Goal: Book appointment/travel/reservation

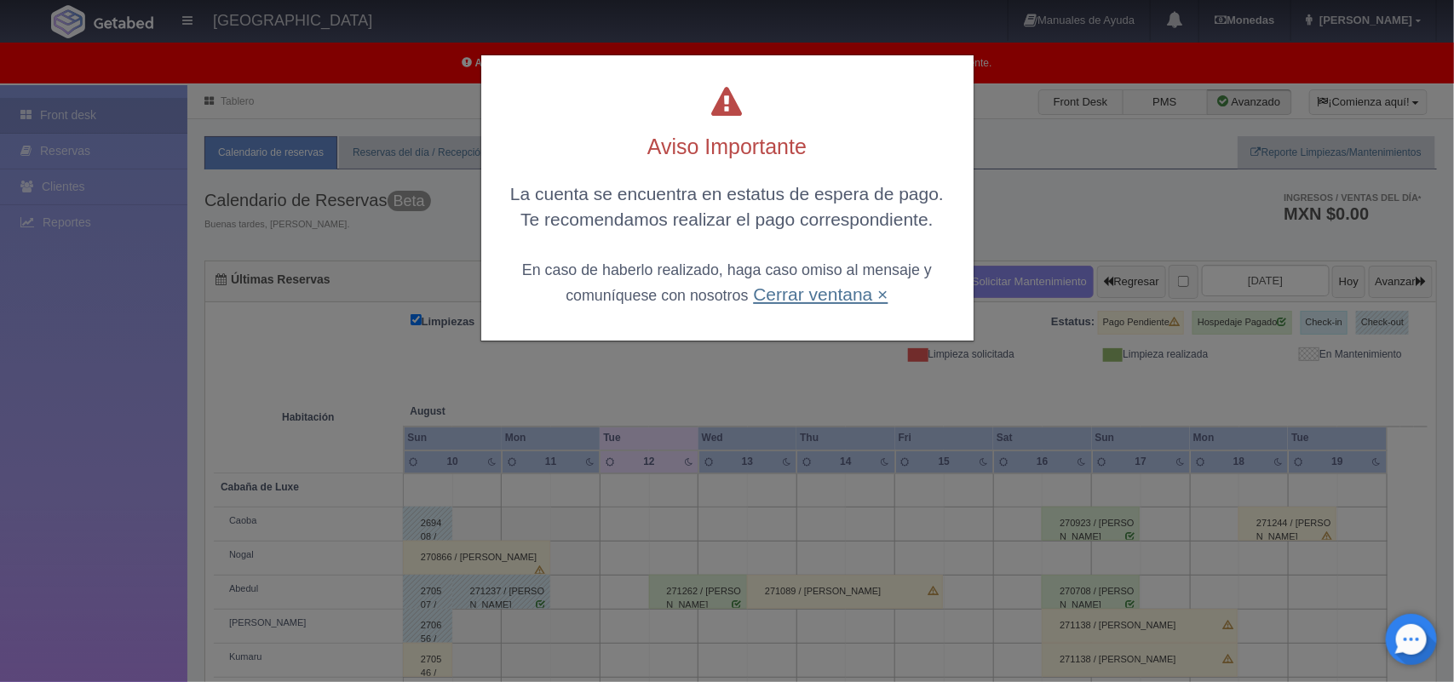
click at [833, 294] on link "Cerrar ventana ×" at bounding box center [820, 294] width 135 height 20
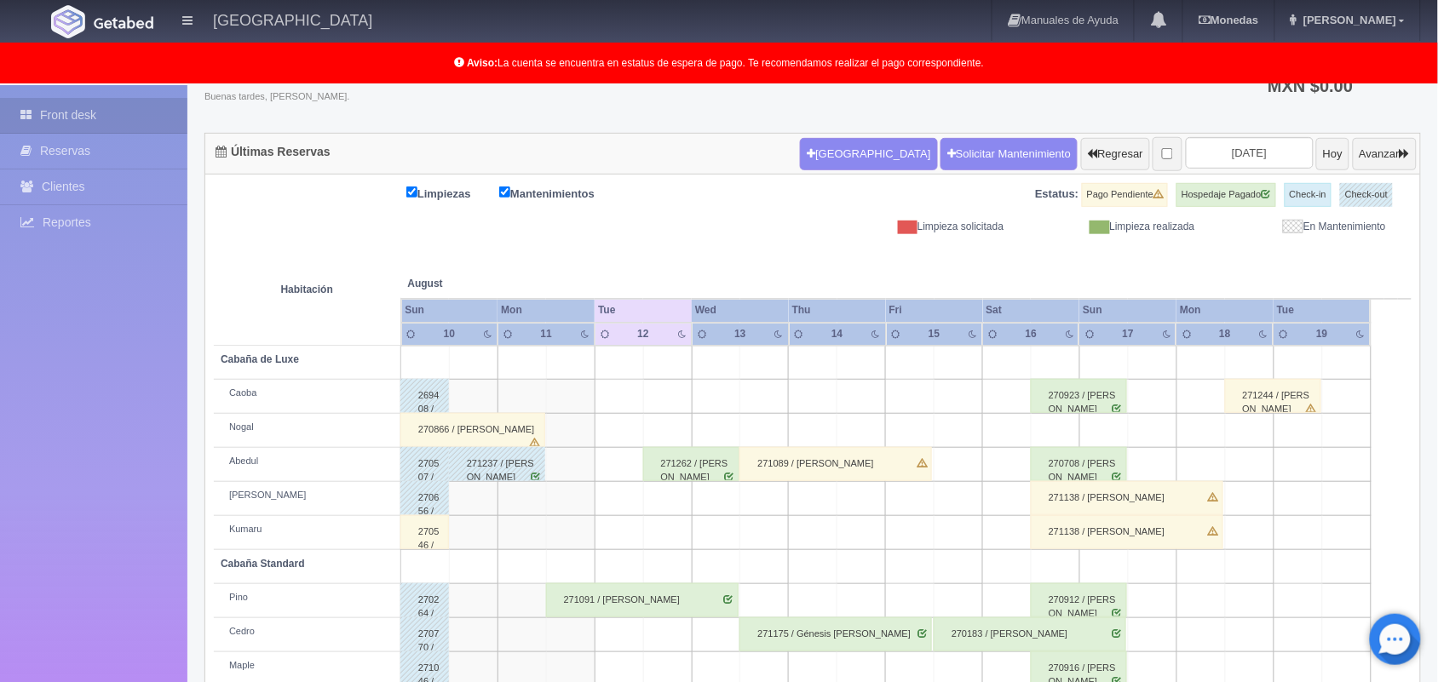
scroll to position [170, 0]
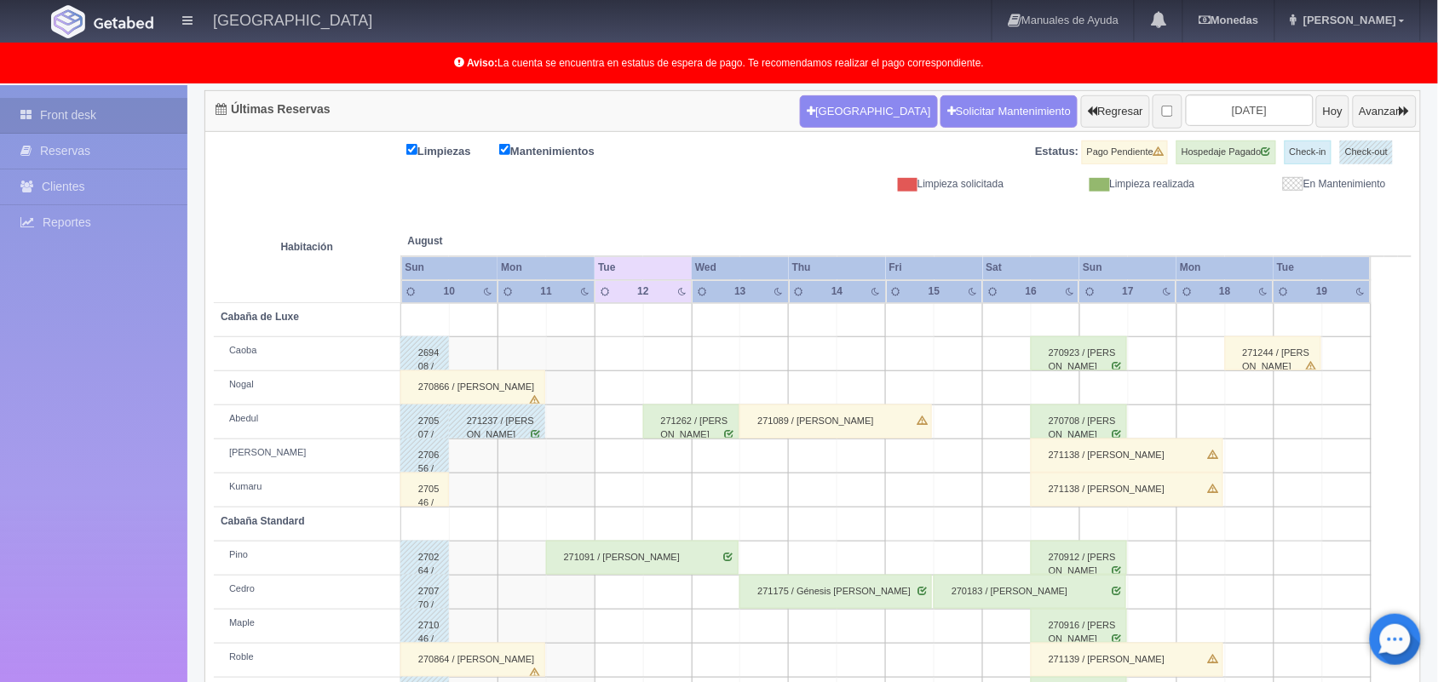
click at [696, 423] on div "271262 / [PERSON_NAME]" at bounding box center [691, 422] width 96 height 34
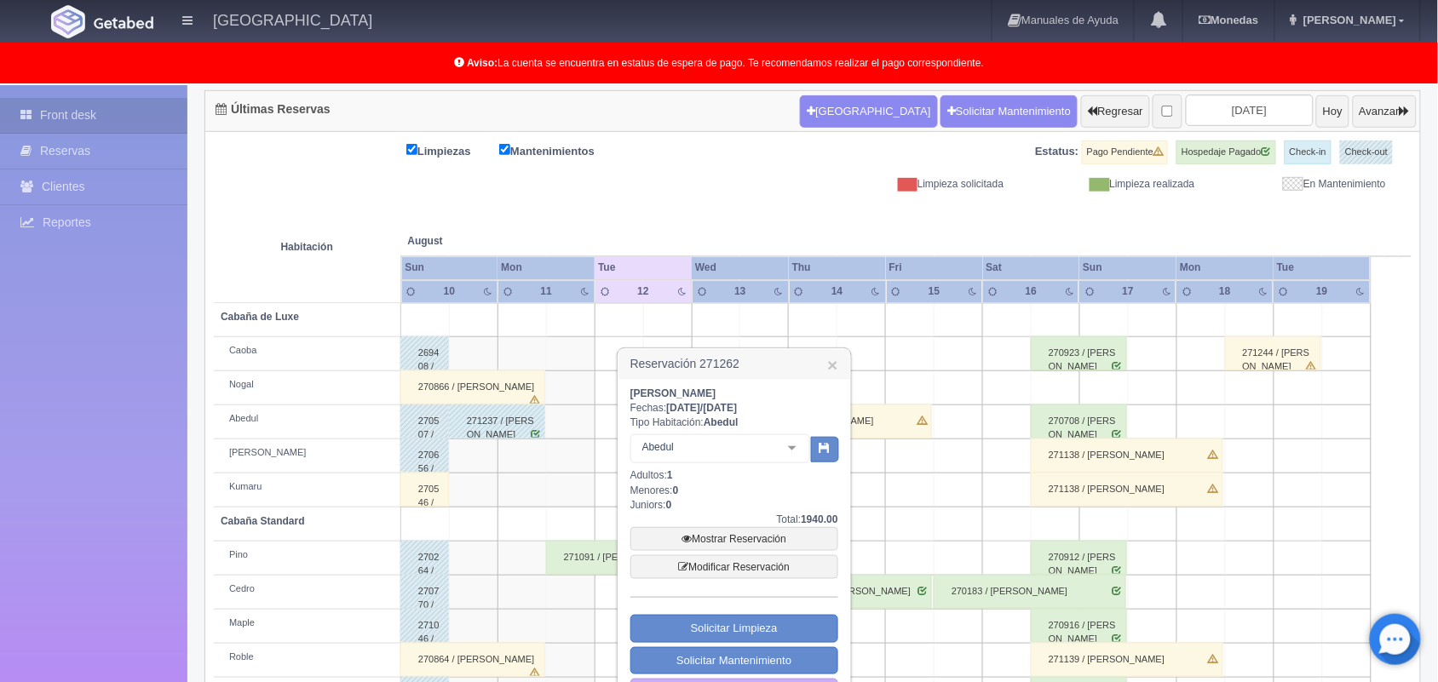
click at [789, 448] on div at bounding box center [792, 448] width 34 height 26
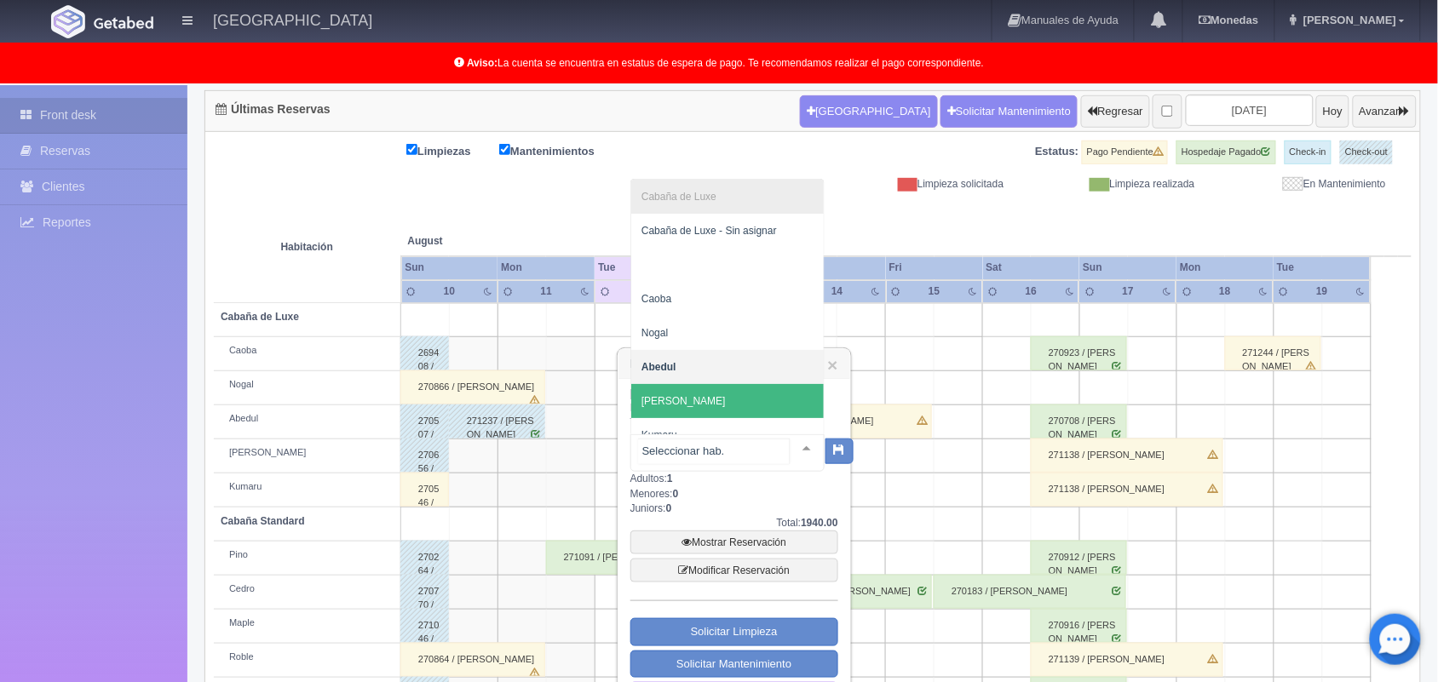
click at [771, 402] on span "[PERSON_NAME]" at bounding box center [727, 401] width 192 height 34
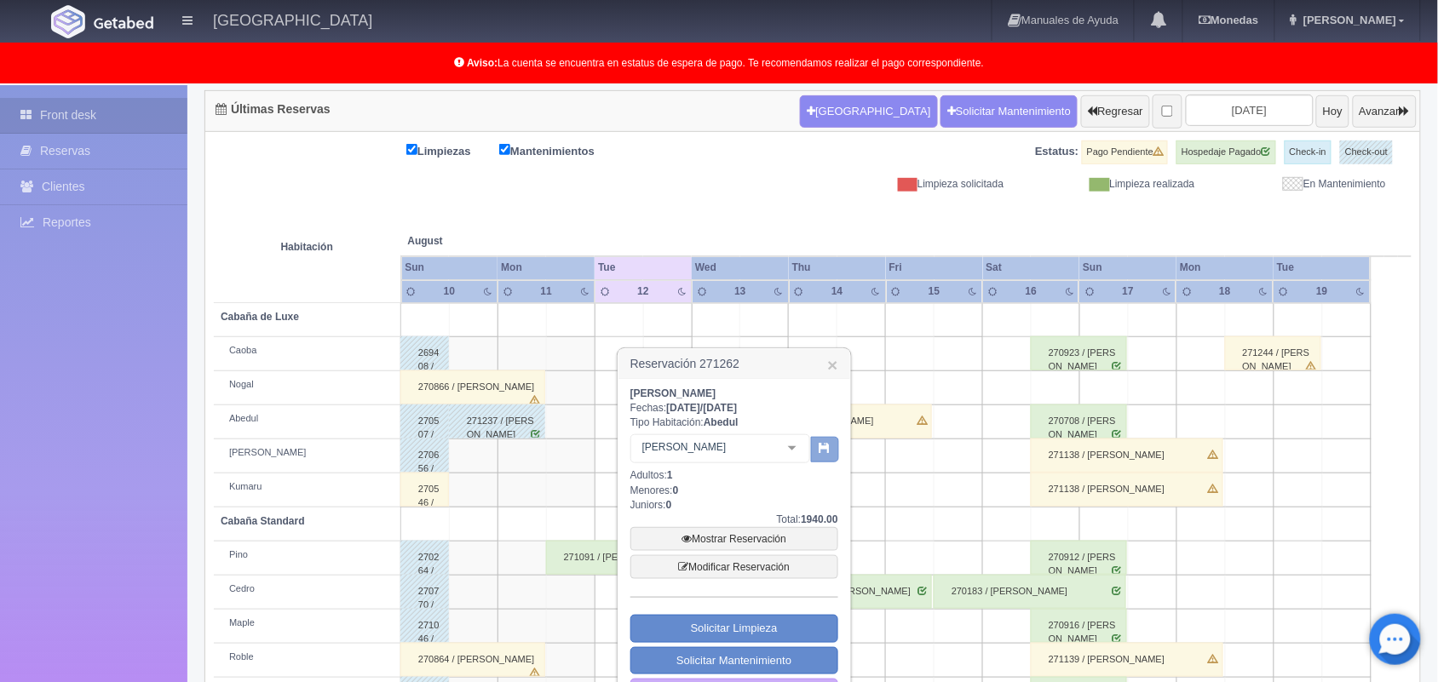
click at [831, 447] on button "button" at bounding box center [825, 450] width 28 height 26
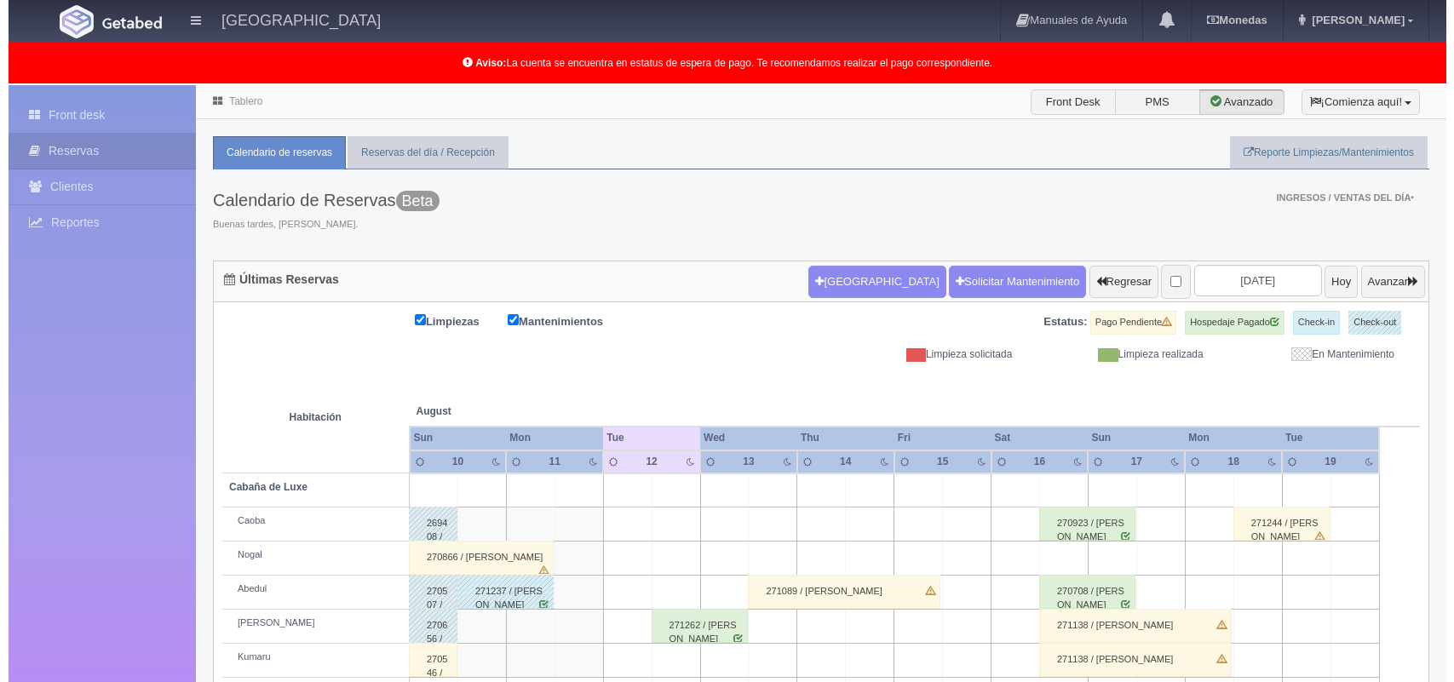
scroll to position [170, 0]
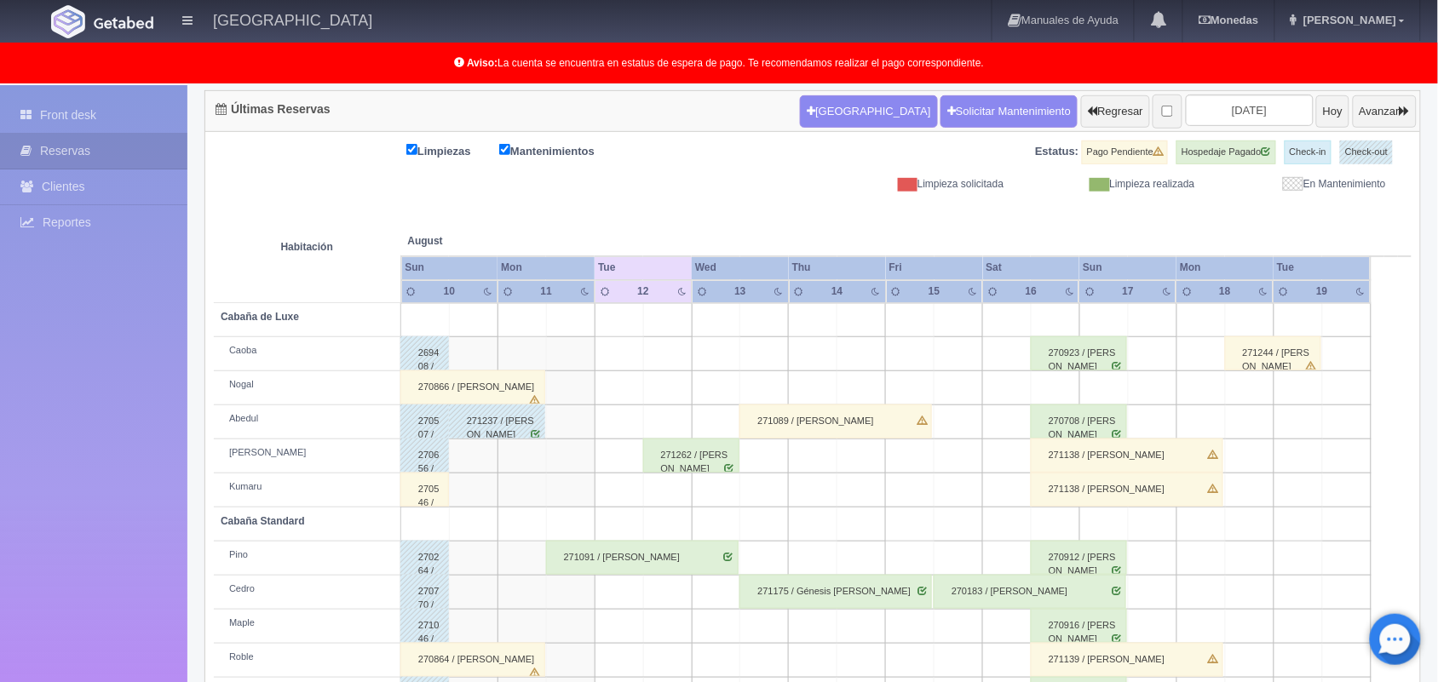
click at [611, 424] on td at bounding box center [618, 422] width 49 height 34
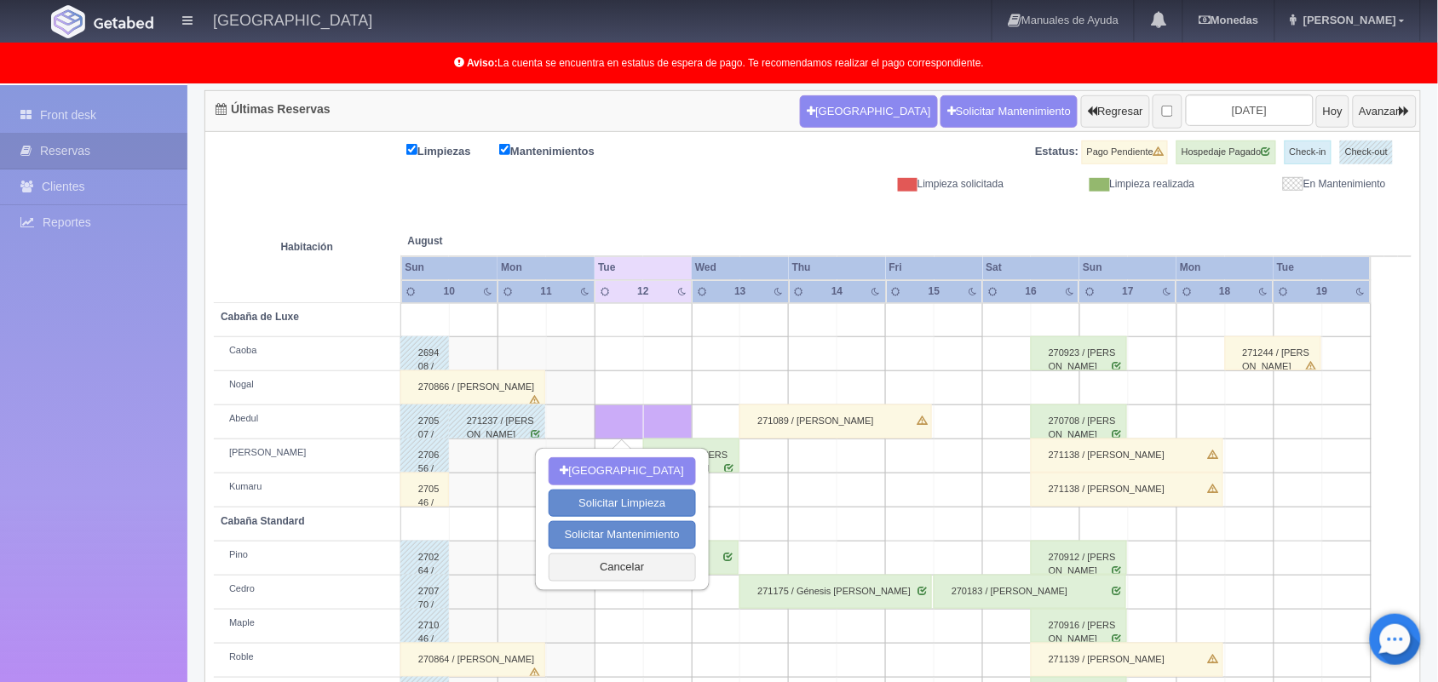
click at [611, 424] on td at bounding box center [618, 422] width 49 height 34
click at [609, 571] on button "Cancelar" at bounding box center [621, 568] width 147 height 28
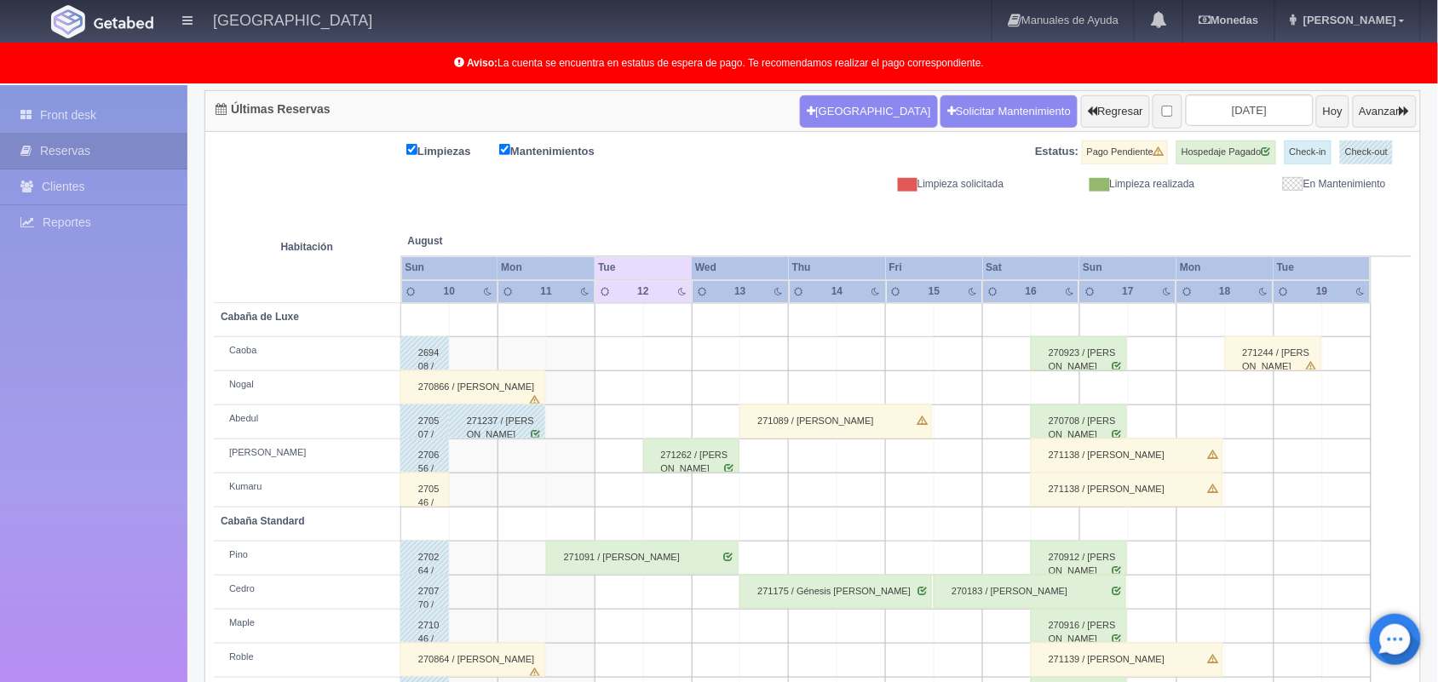
click at [562, 417] on td at bounding box center [570, 422] width 49 height 34
click at [836, 108] on button "[GEOGRAPHIC_DATA]" at bounding box center [868, 111] width 137 height 32
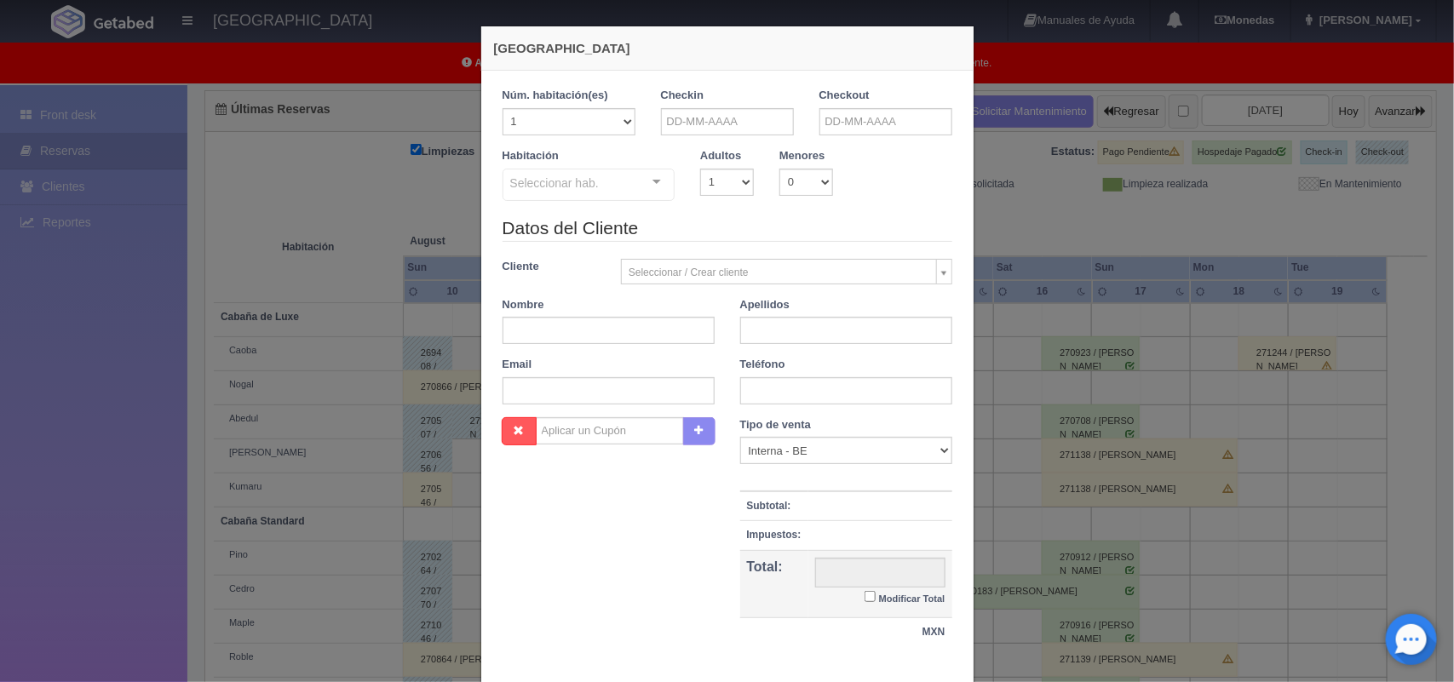
checkbox input "false"
click at [617, 120] on select "1 2 3 4 5 6 7 8 9 10 11 12 13 14 15 16 17 18 19 20" at bounding box center [568, 121] width 133 height 27
select select "3"
click at [502, 108] on select "1 2 3 4 5 6 7 8 9 10 11 12 13 14 15 16 17 18 19 20" at bounding box center [568, 121] width 133 height 27
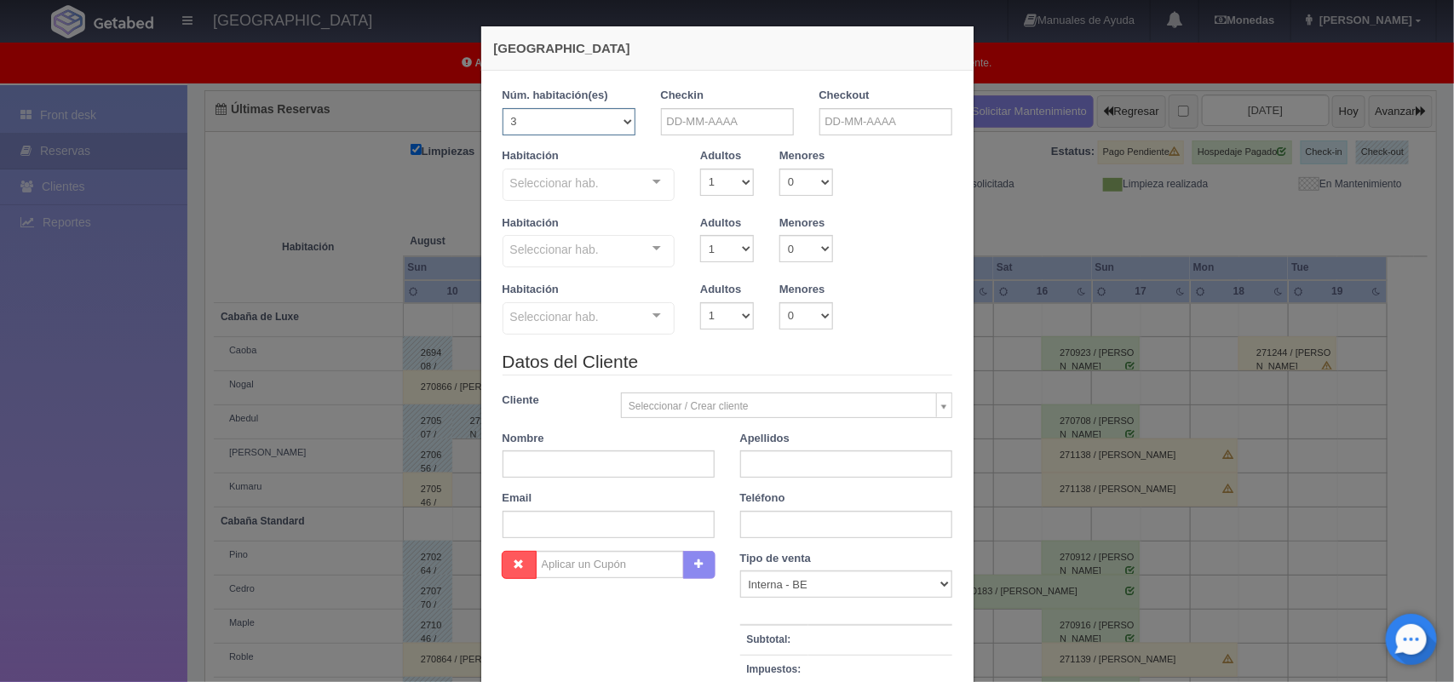
checkbox input "false"
click at [761, 125] on input "text" at bounding box center [727, 121] width 133 height 27
click at [688, 254] on link "11" at bounding box center [691, 254] width 22 height 25
type input "11-08-2025"
checkbox input "false"
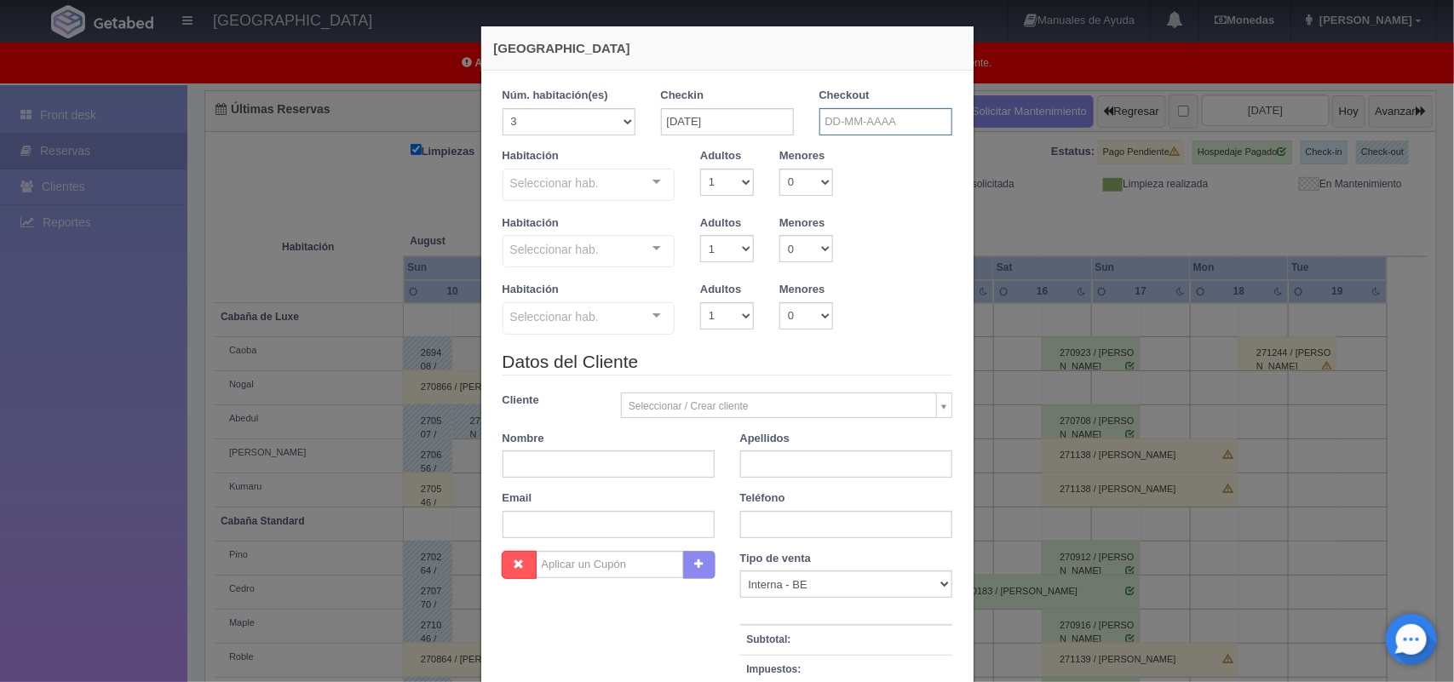
click at [908, 122] on input "text" at bounding box center [885, 121] width 133 height 27
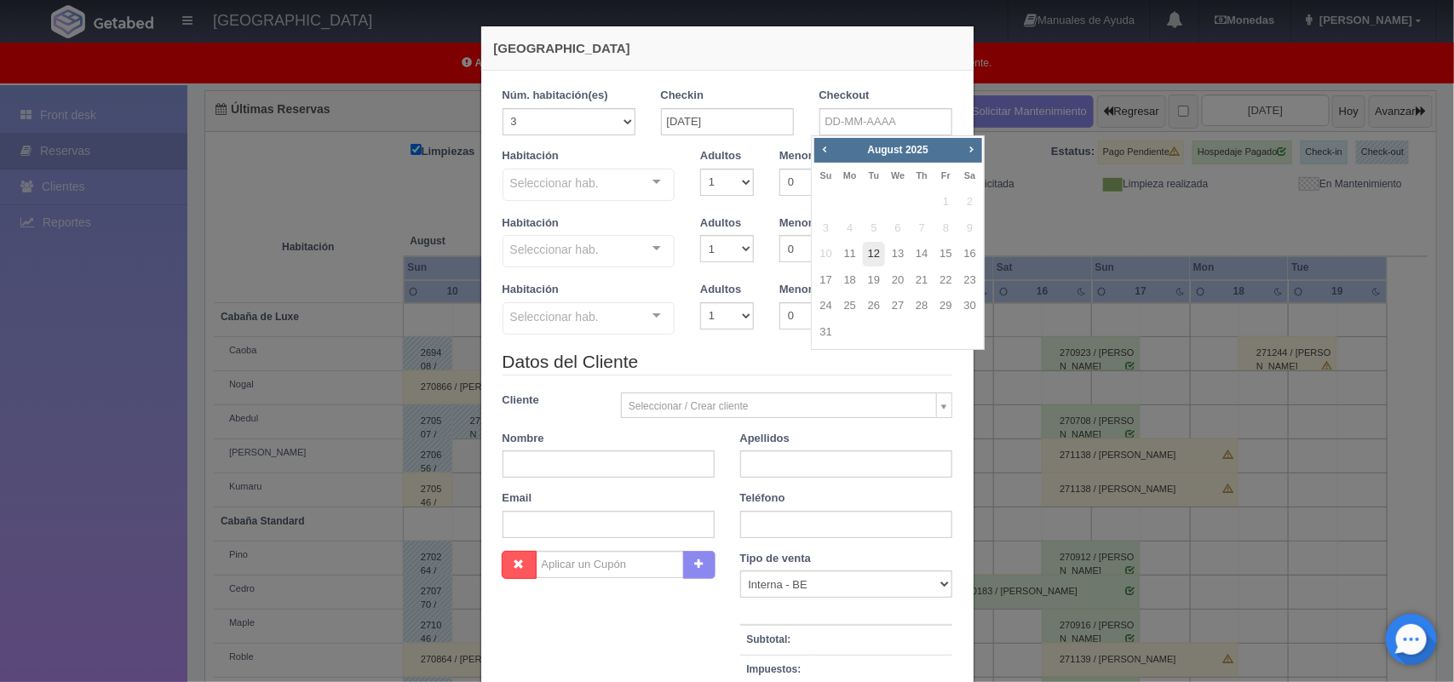
click at [879, 252] on link "12" at bounding box center [874, 254] width 22 height 25
type input "12-08-2025"
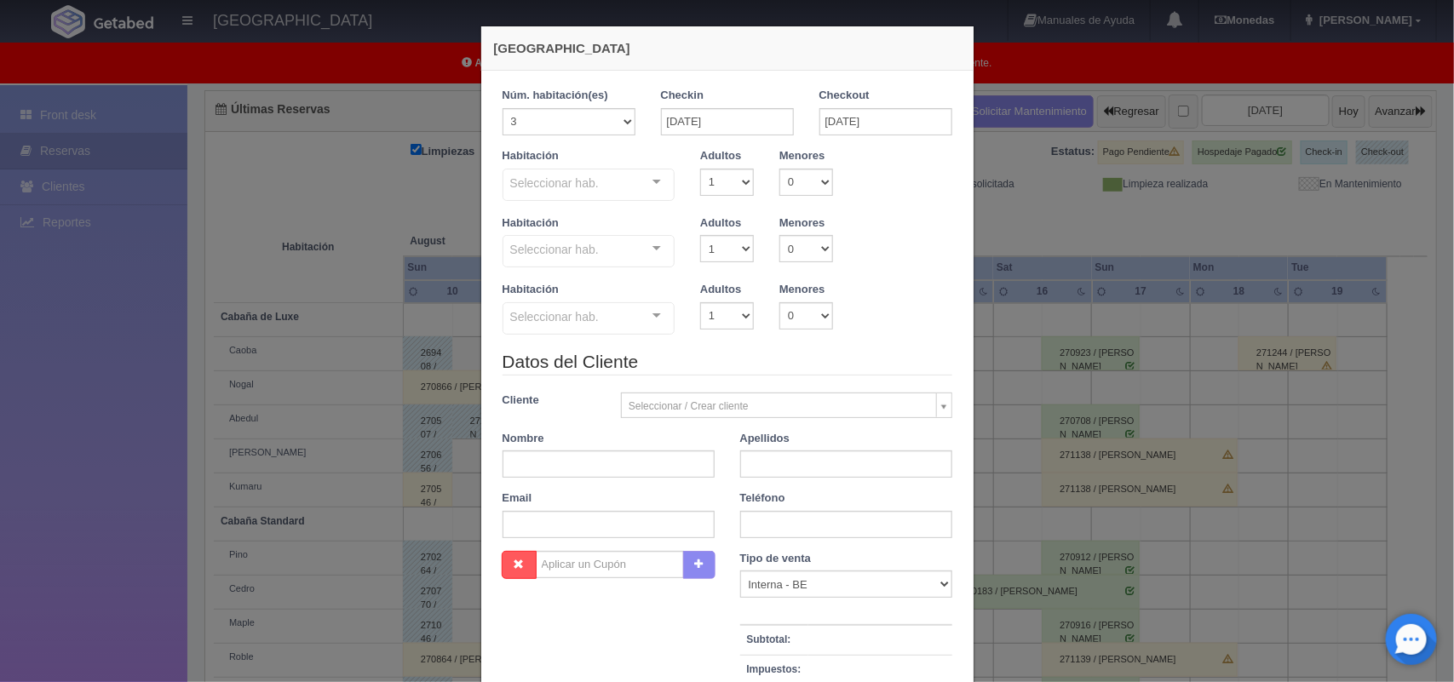
click at [647, 176] on div at bounding box center [657, 182] width 34 height 26
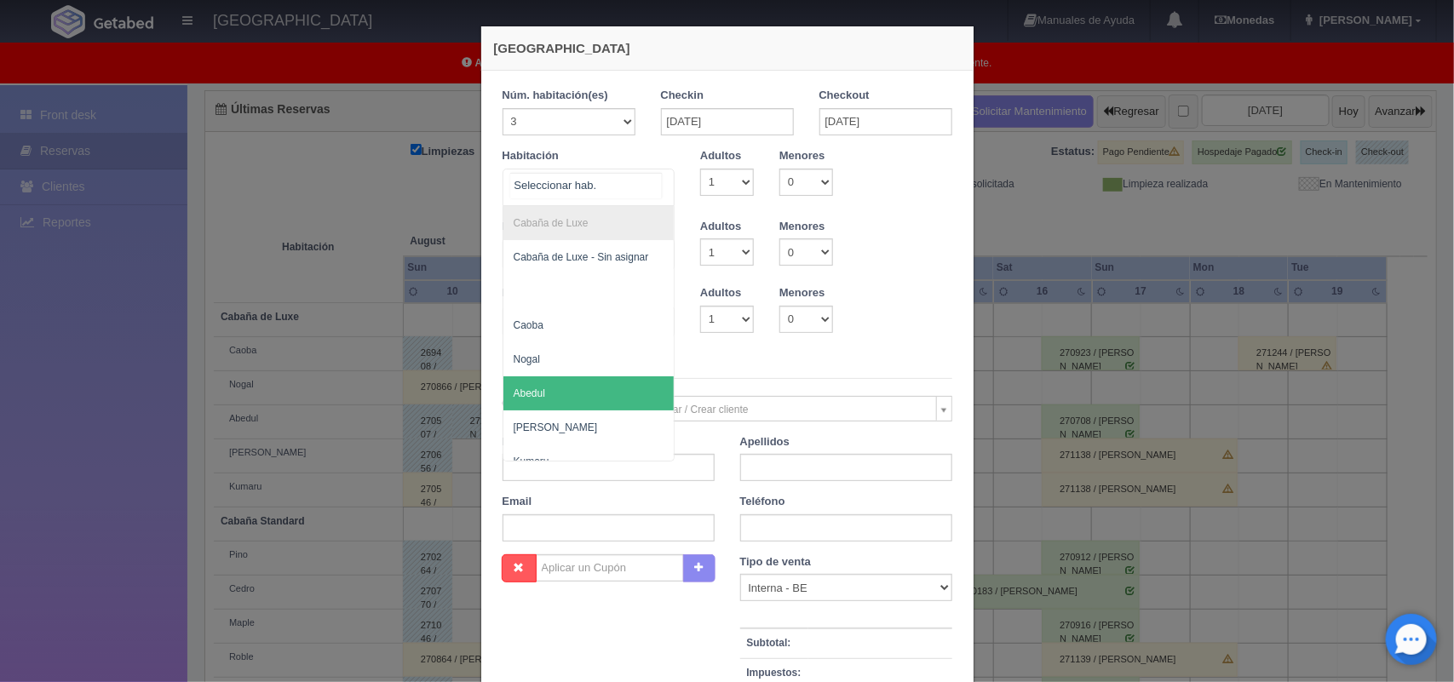
click at [598, 383] on span "Abedul" at bounding box center [588, 393] width 171 height 34
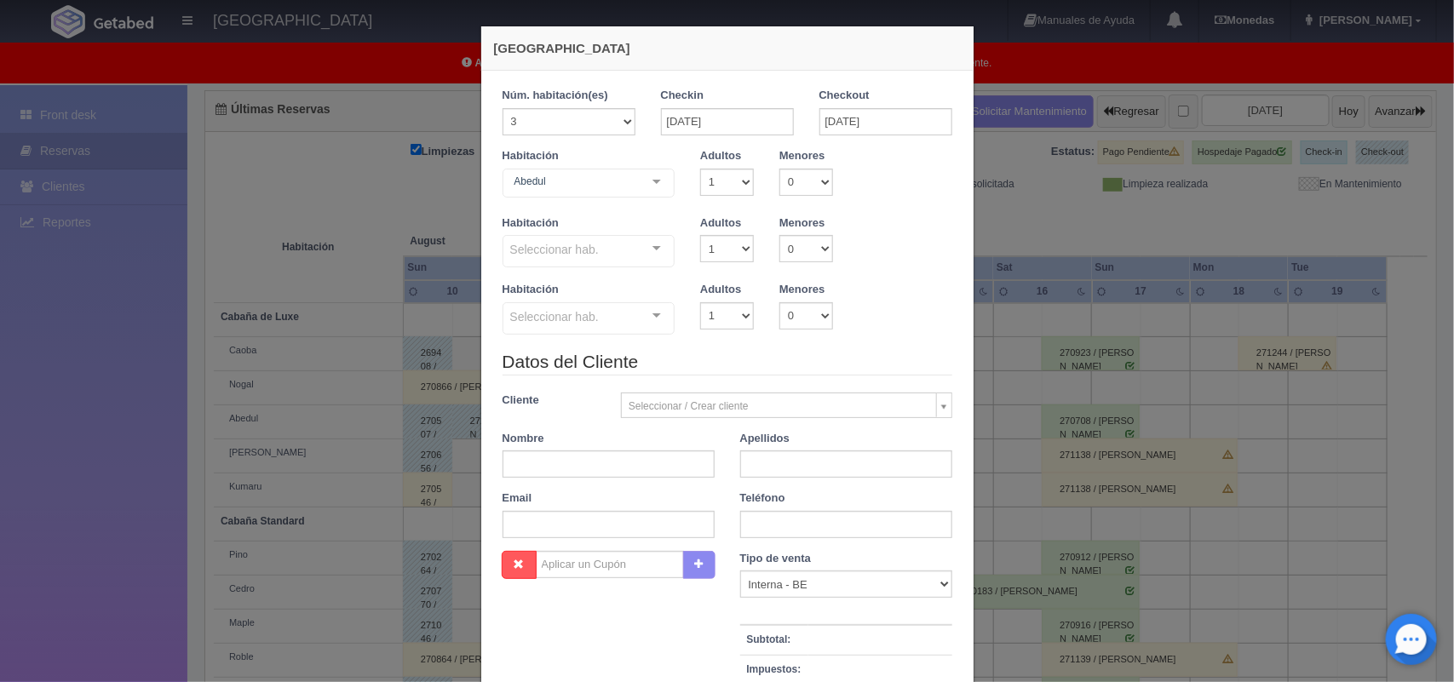
checkbox input "false"
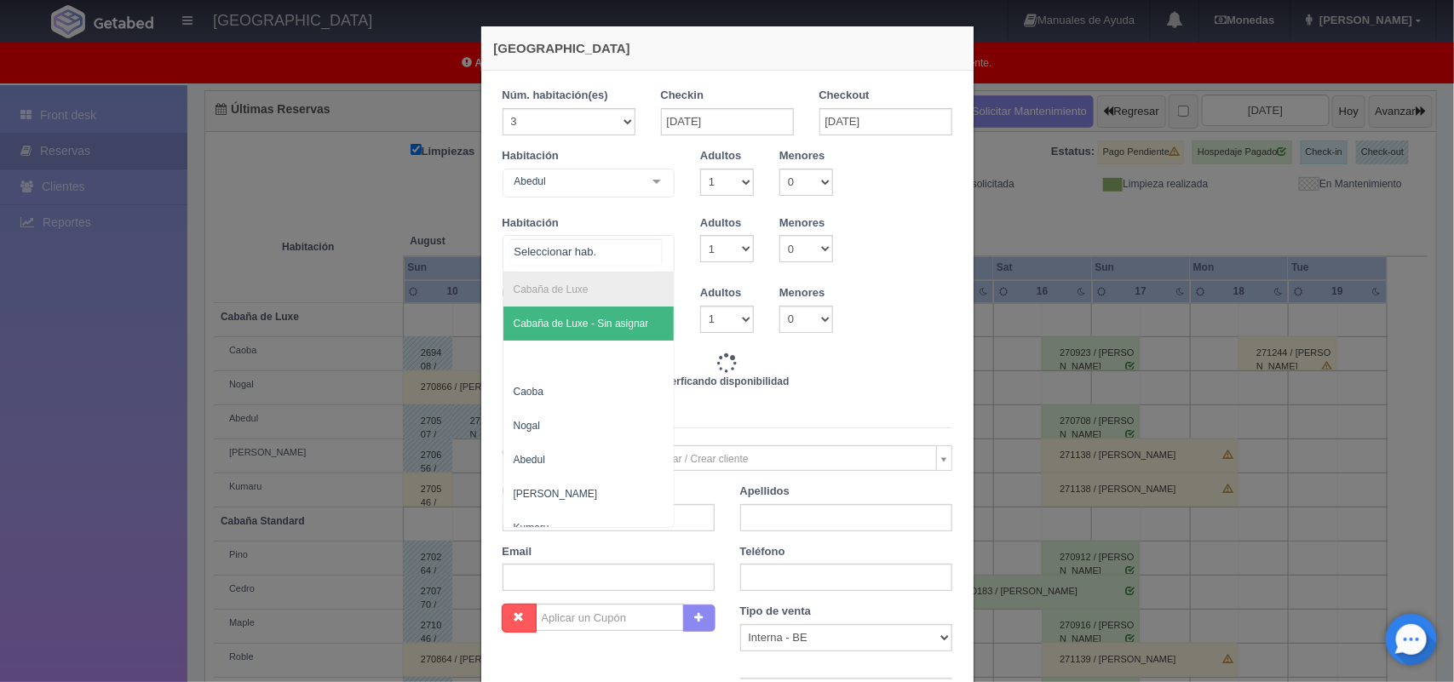
click at [654, 245] on div at bounding box center [657, 249] width 34 height 26
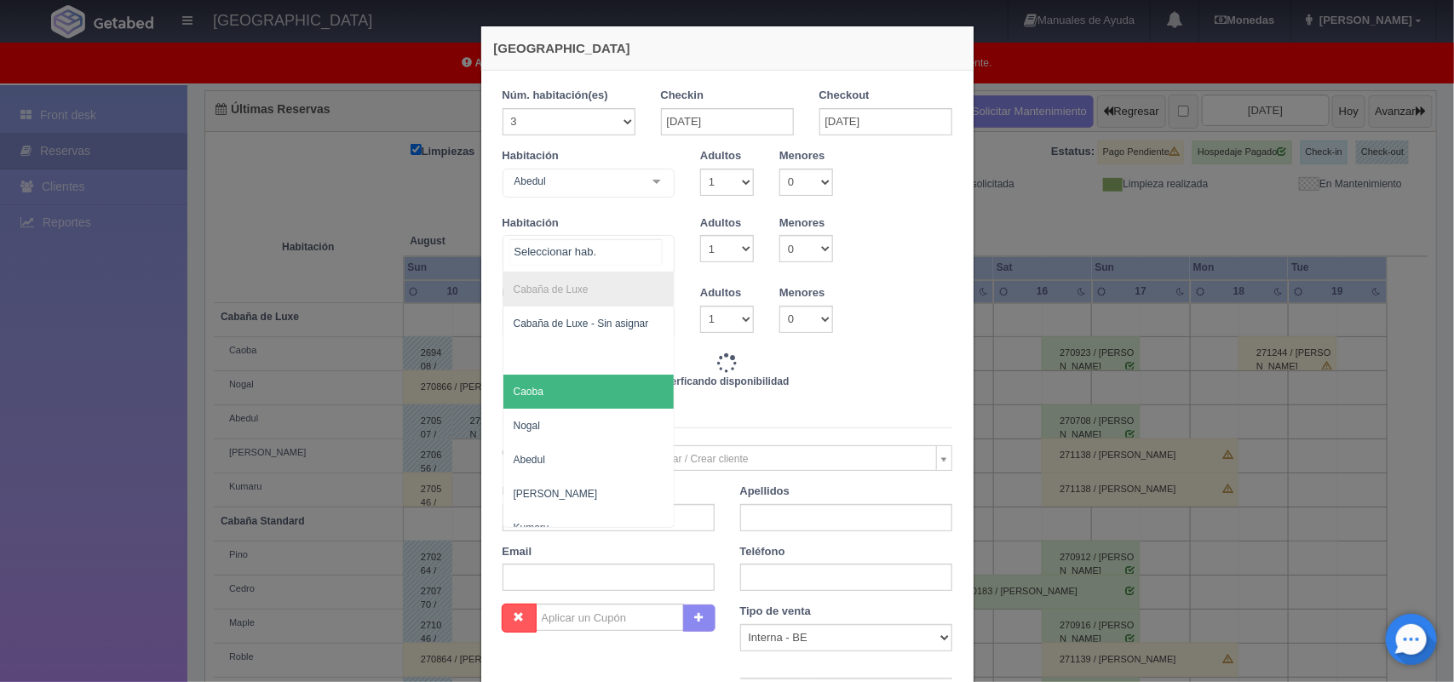
type input "4500.00"
checkbox input "false"
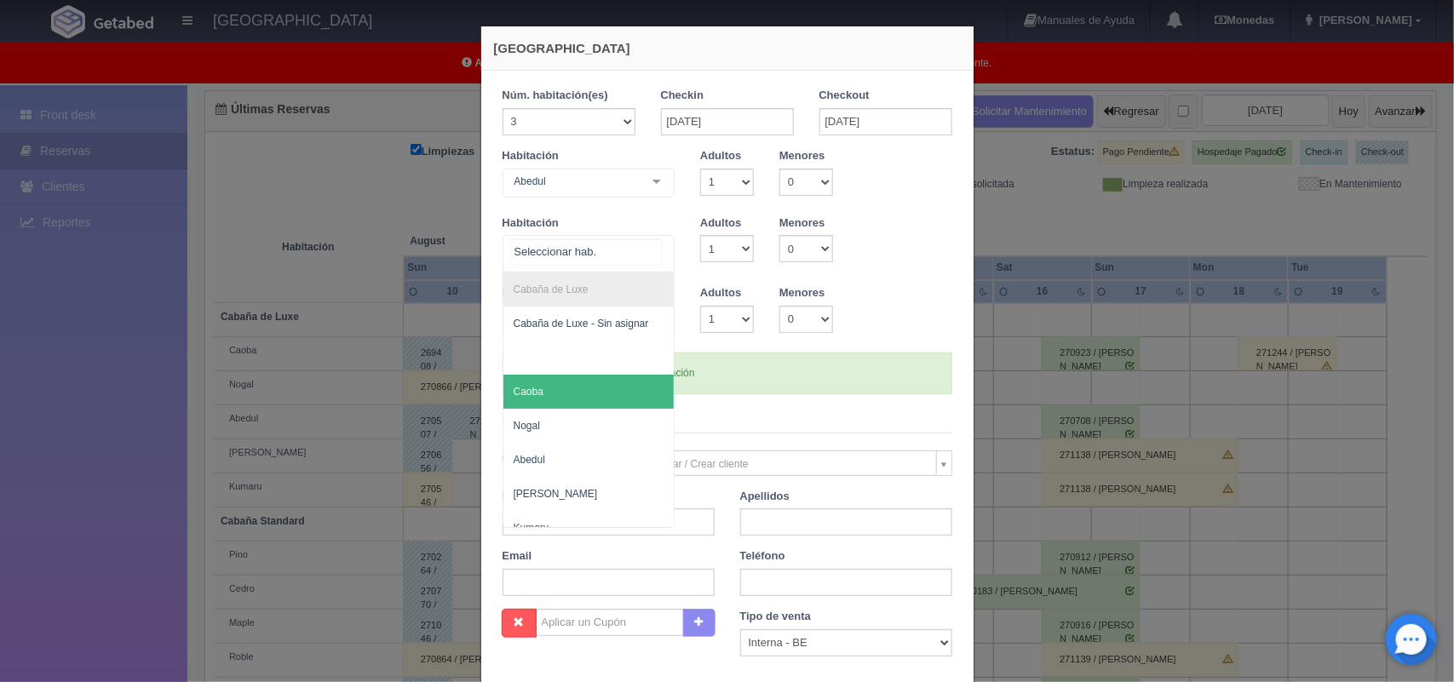
click at [598, 390] on span "Caoba" at bounding box center [588, 392] width 171 height 34
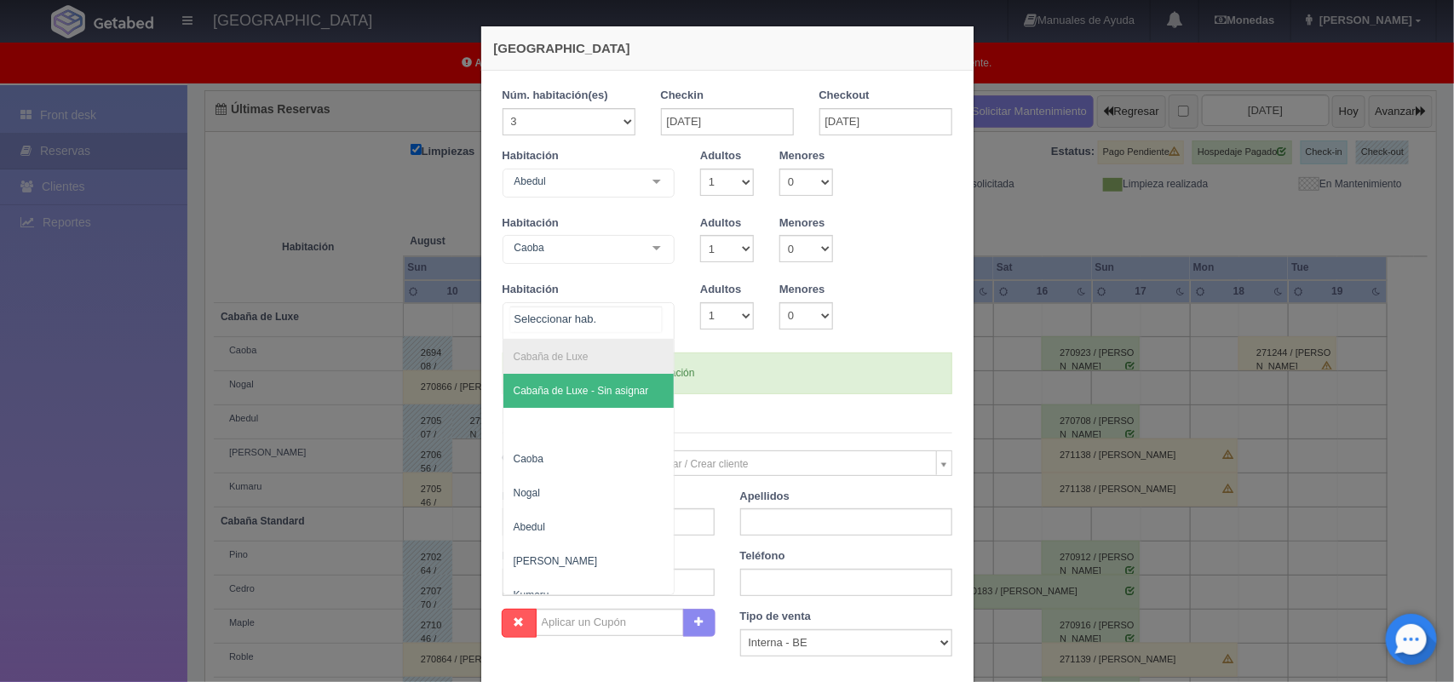
click at [652, 316] on div at bounding box center [657, 316] width 34 height 26
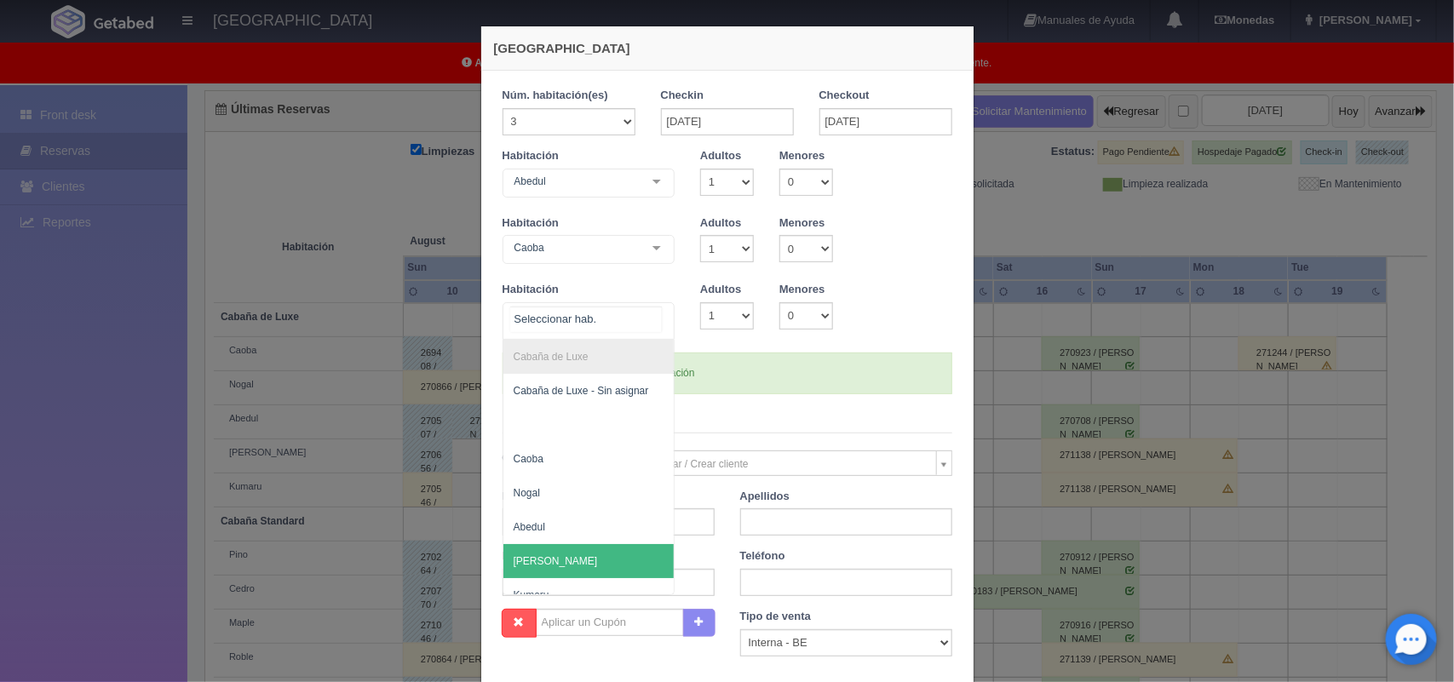
scroll to position [34, 0]
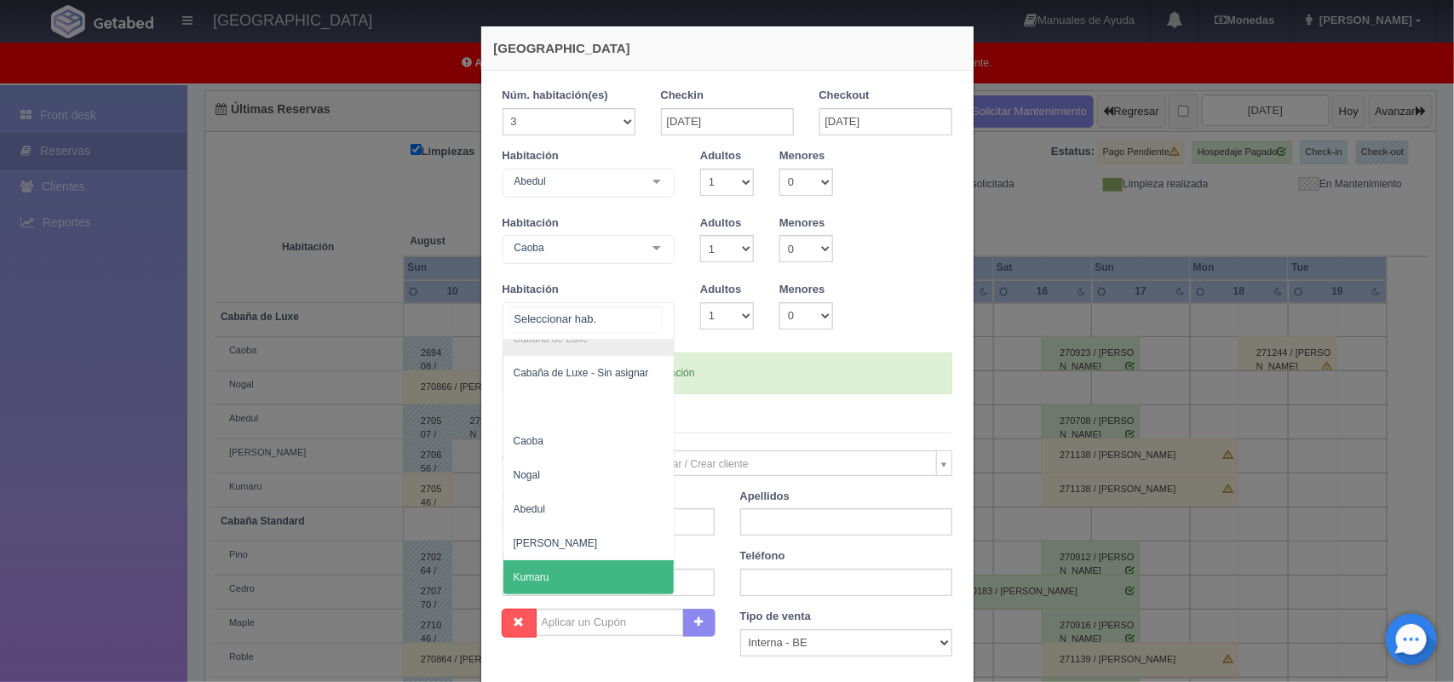
click at [577, 560] on span "Kumaru" at bounding box center [588, 577] width 171 height 34
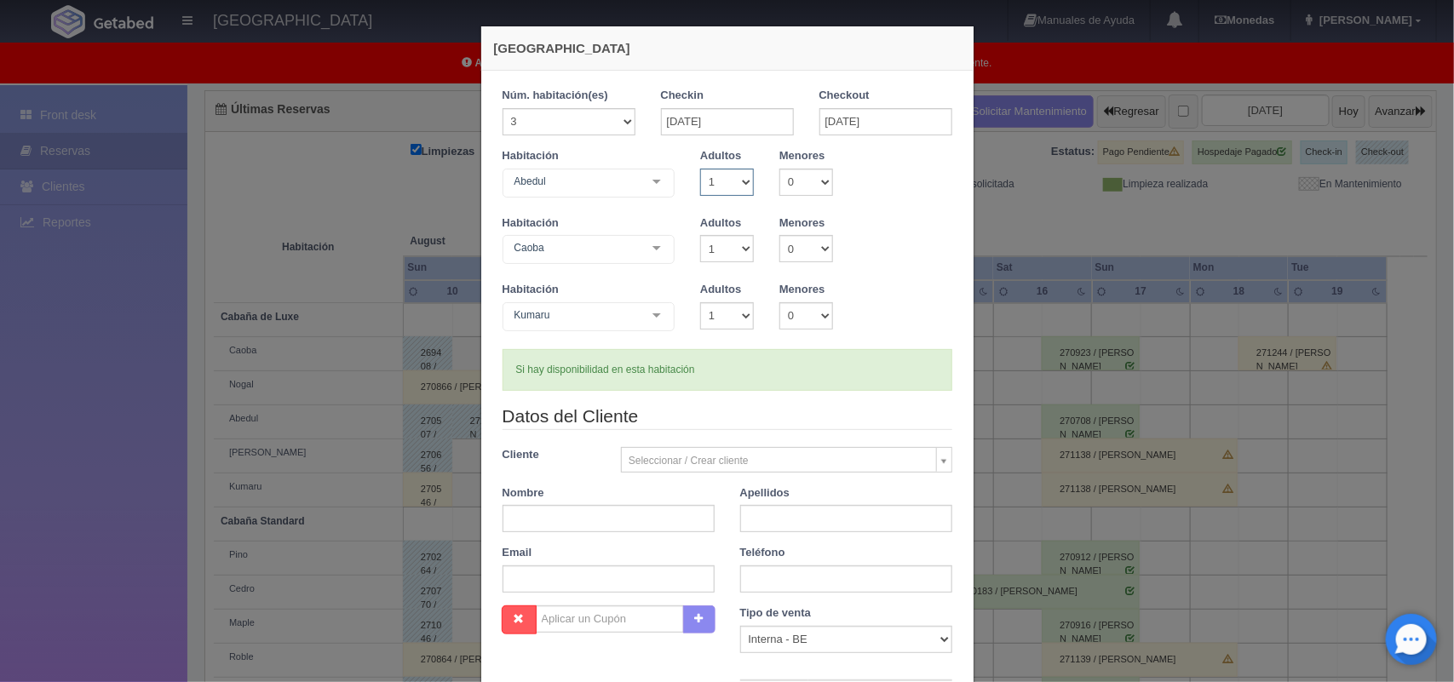
click at [737, 185] on select "1 2 3 4 5 6 7 8 9 10" at bounding box center [727, 182] width 54 height 27
select select "2"
click at [700, 169] on select "1 2 3 4 5 6 7 8 9 10" at bounding box center [727, 182] width 54 height 27
checkbox input "false"
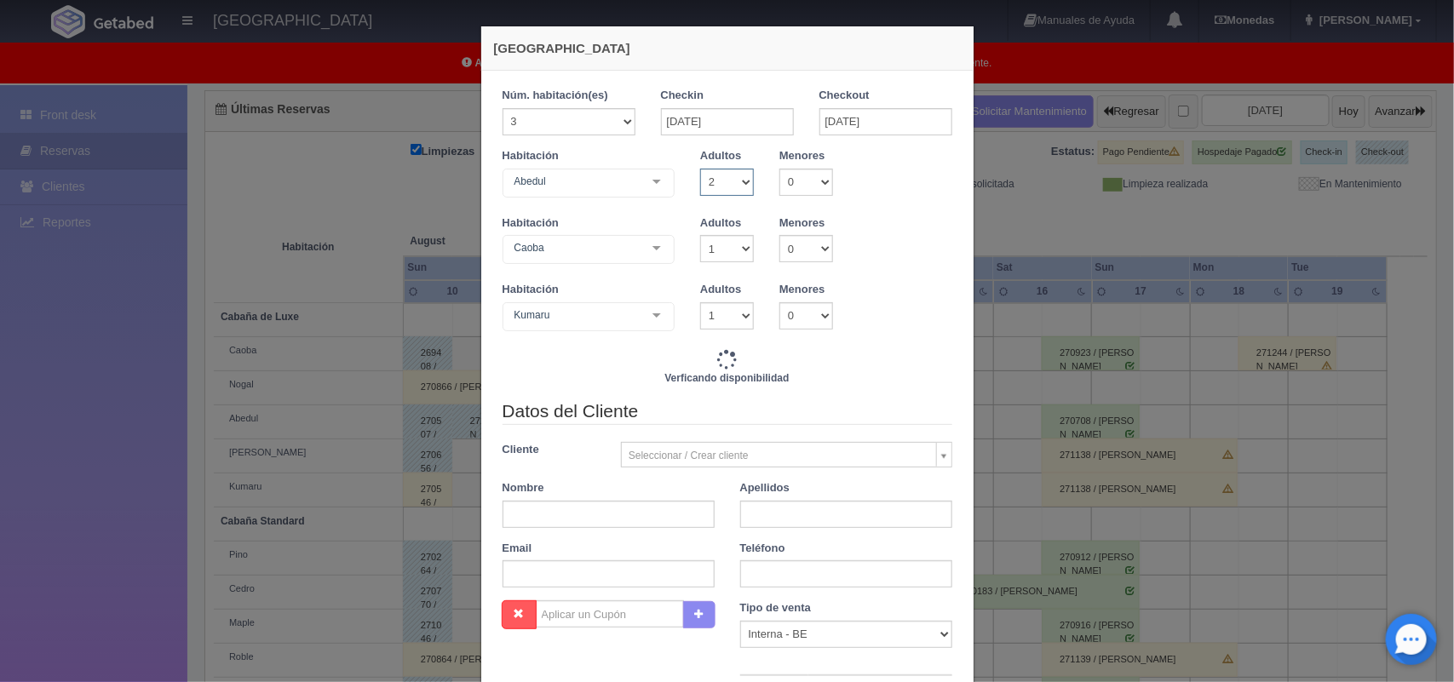
type input "4500.00"
checkbox input "false"
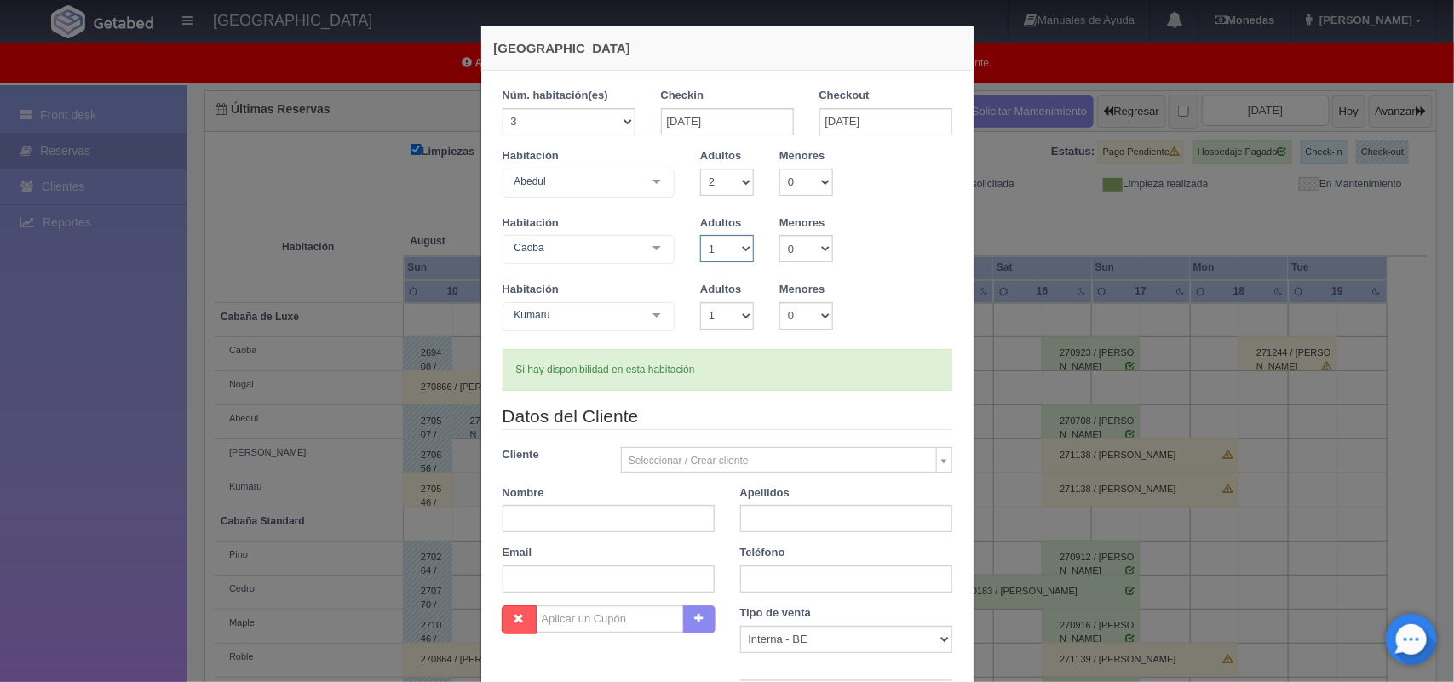
click at [734, 247] on select "1 2 3 4 5 6 7 8 9 10" at bounding box center [727, 248] width 54 height 27
select select "2"
click at [700, 235] on select "1 2 3 4 5 6 7 8 9 10" at bounding box center [727, 248] width 54 height 27
checkbox input "false"
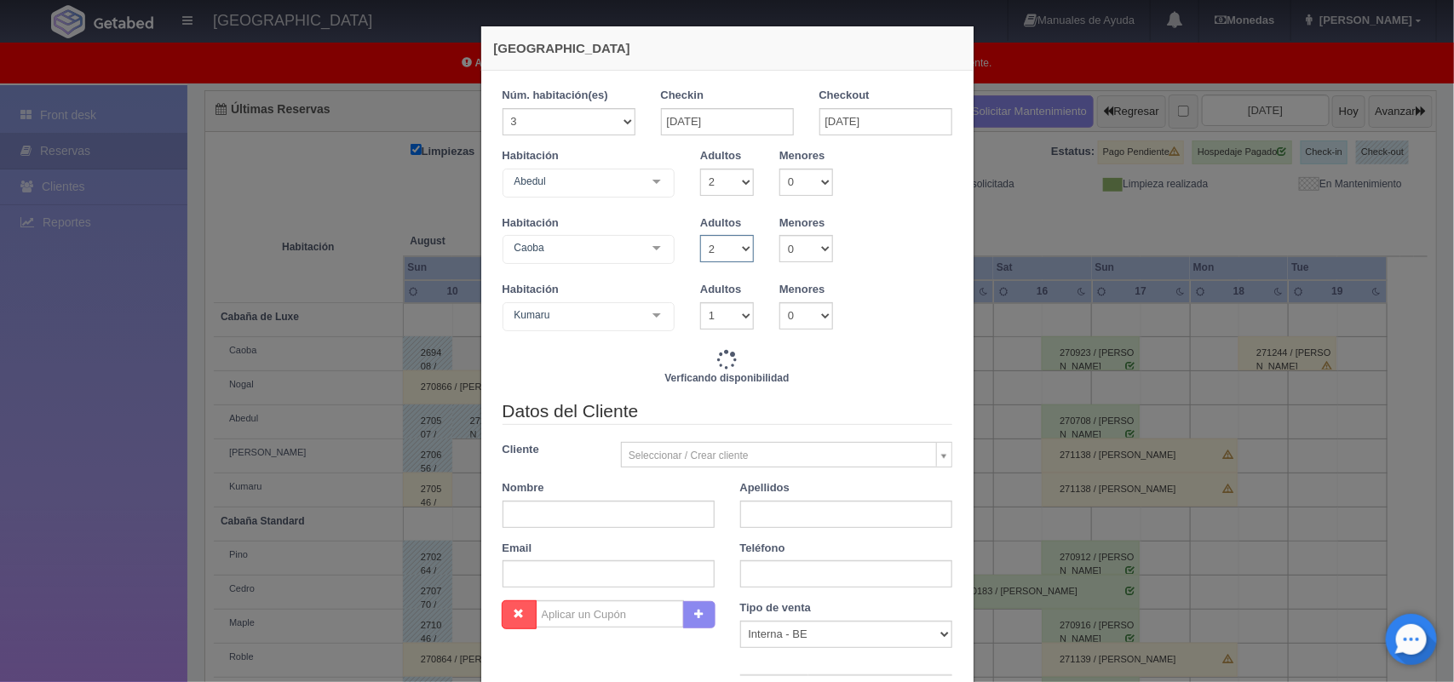
type input "4500.00"
checkbox input "false"
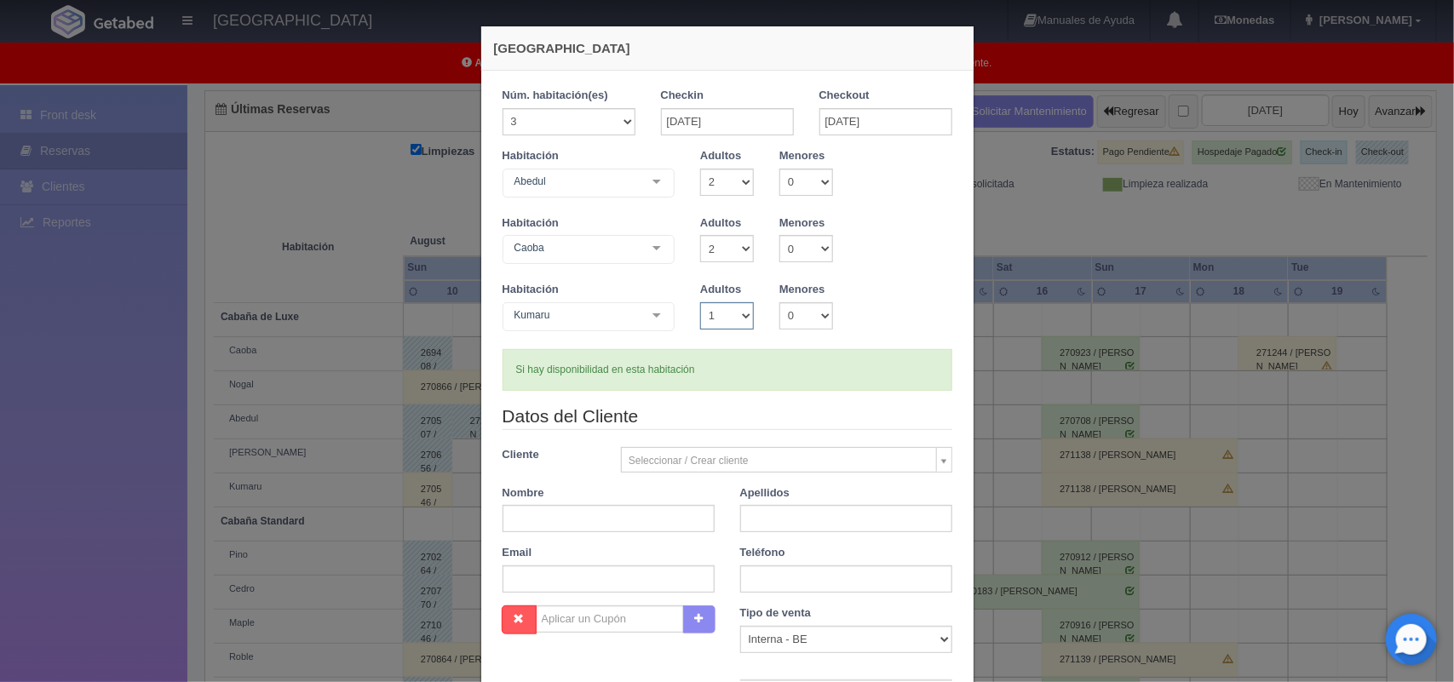
click at [738, 312] on select "1 2 3 4 5 6 7 8 9 10" at bounding box center [727, 315] width 54 height 27
select select "2"
click at [700, 302] on select "1 2 3 4 5 6 7 8 9 10" at bounding box center [727, 315] width 54 height 27
checkbox input "false"
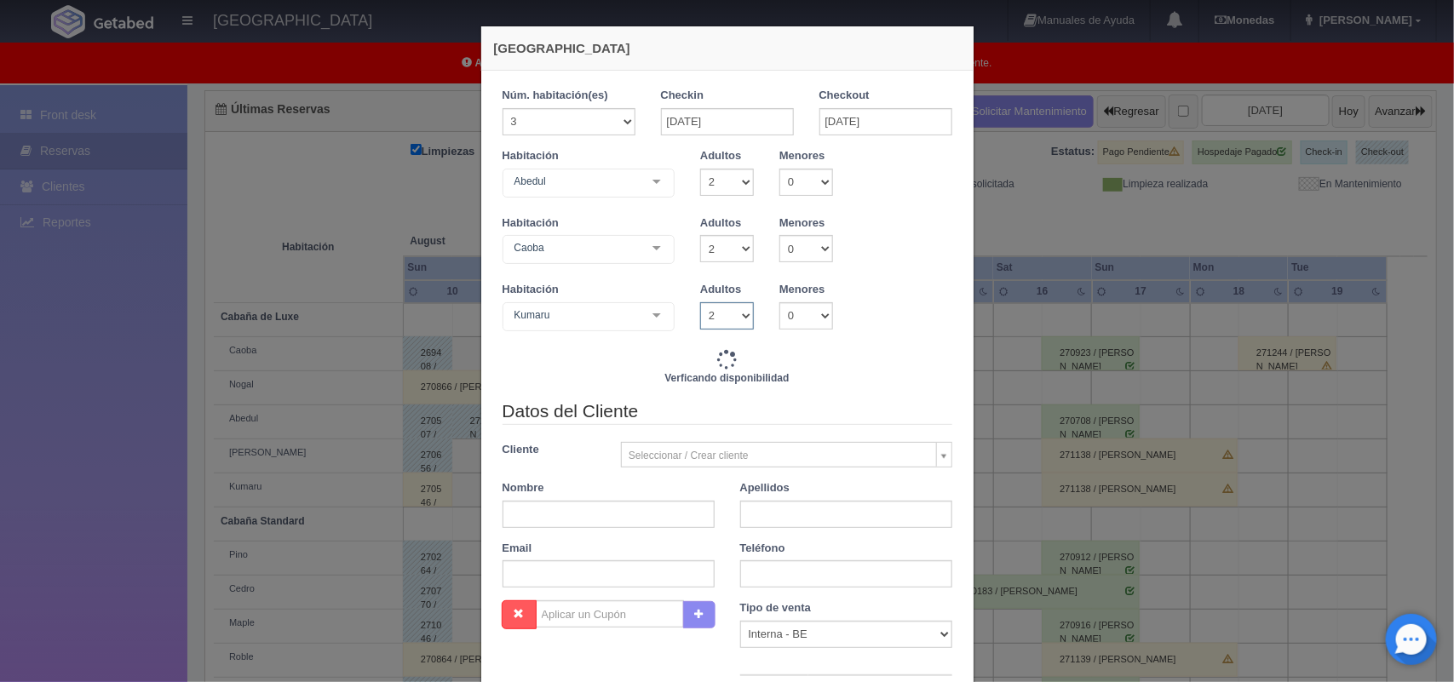
type input "4500.00"
checkbox input "false"
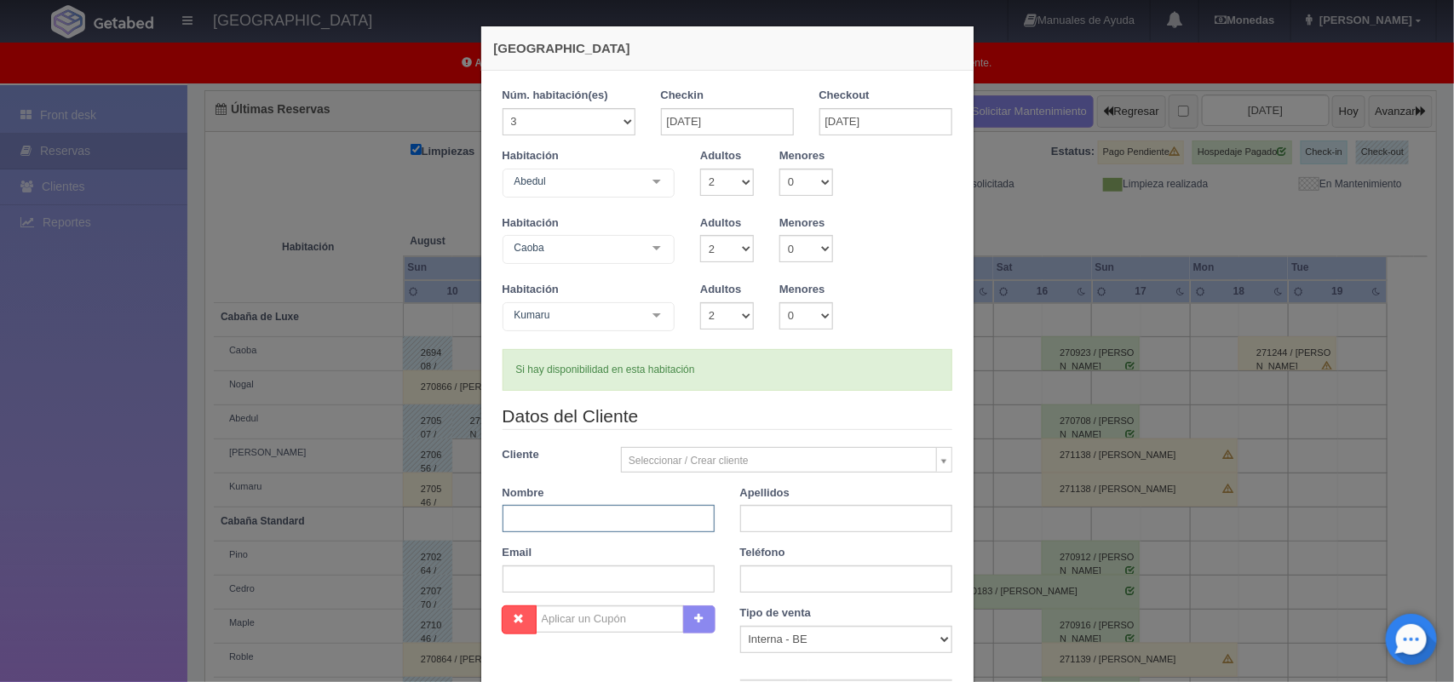
click at [555, 525] on input "text" at bounding box center [608, 518] width 212 height 27
click at [755, 518] on input "text" at bounding box center [846, 518] width 212 height 27
click at [532, 518] on input "Jorge" at bounding box center [608, 518] width 212 height 27
type input "Jorge Alberto"
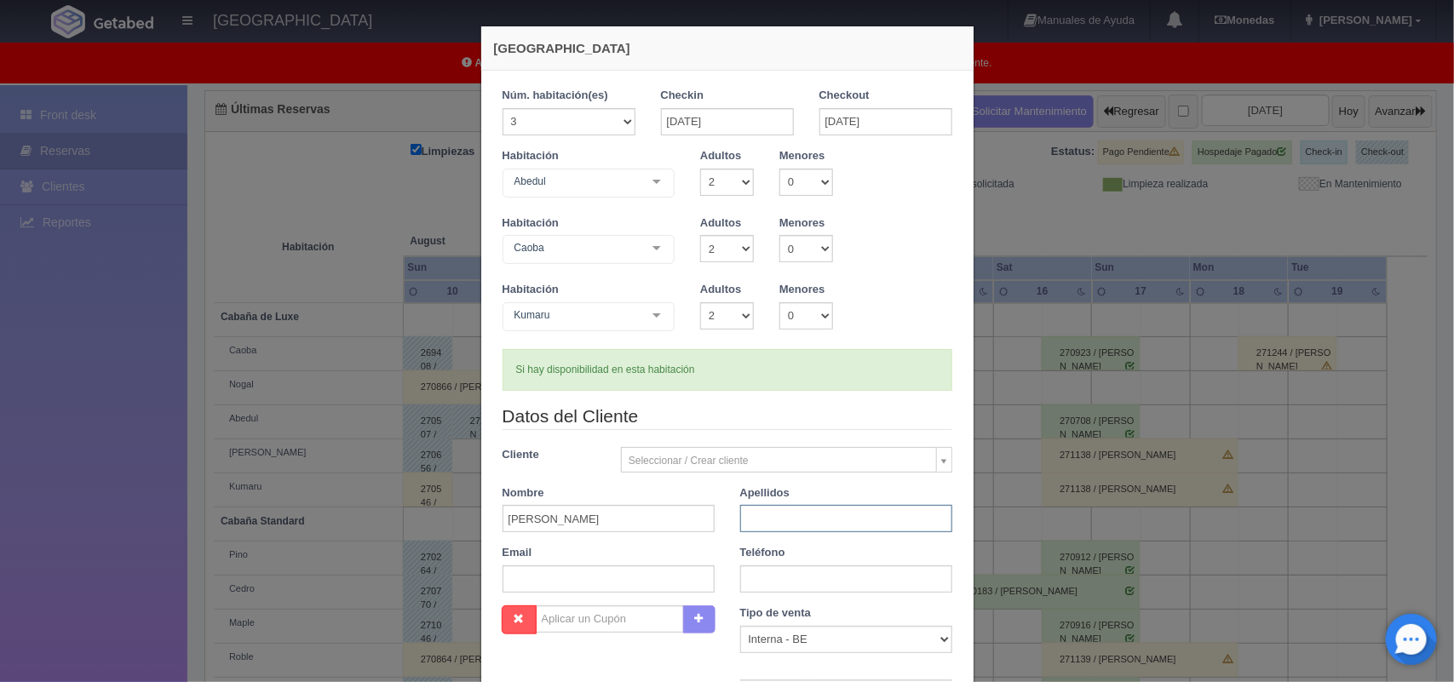
click at [772, 526] on input "text" at bounding box center [846, 518] width 212 height 27
type input "s"
type input "Solorzano Chavez"
click at [769, 580] on input "text" at bounding box center [846, 579] width 212 height 27
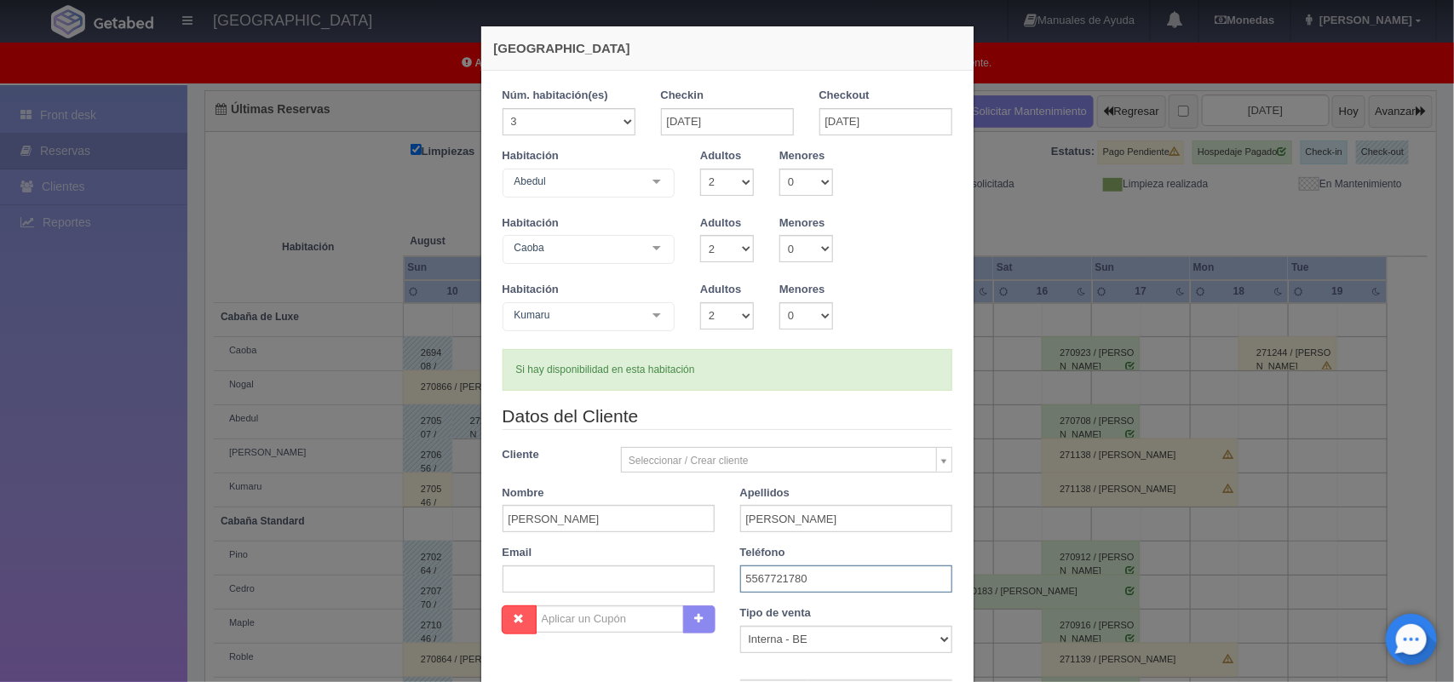
type input "5567721780"
click at [939, 637] on select "Correo Electronico Interna - BE Llamada OTA Externa Otro WALK IN" at bounding box center [846, 639] width 212 height 27
select select "walkin"
click at [740, 626] on select "Correo Electronico Interna - BE Llamada OTA Externa Otro WALK IN" at bounding box center [846, 639] width 212 height 27
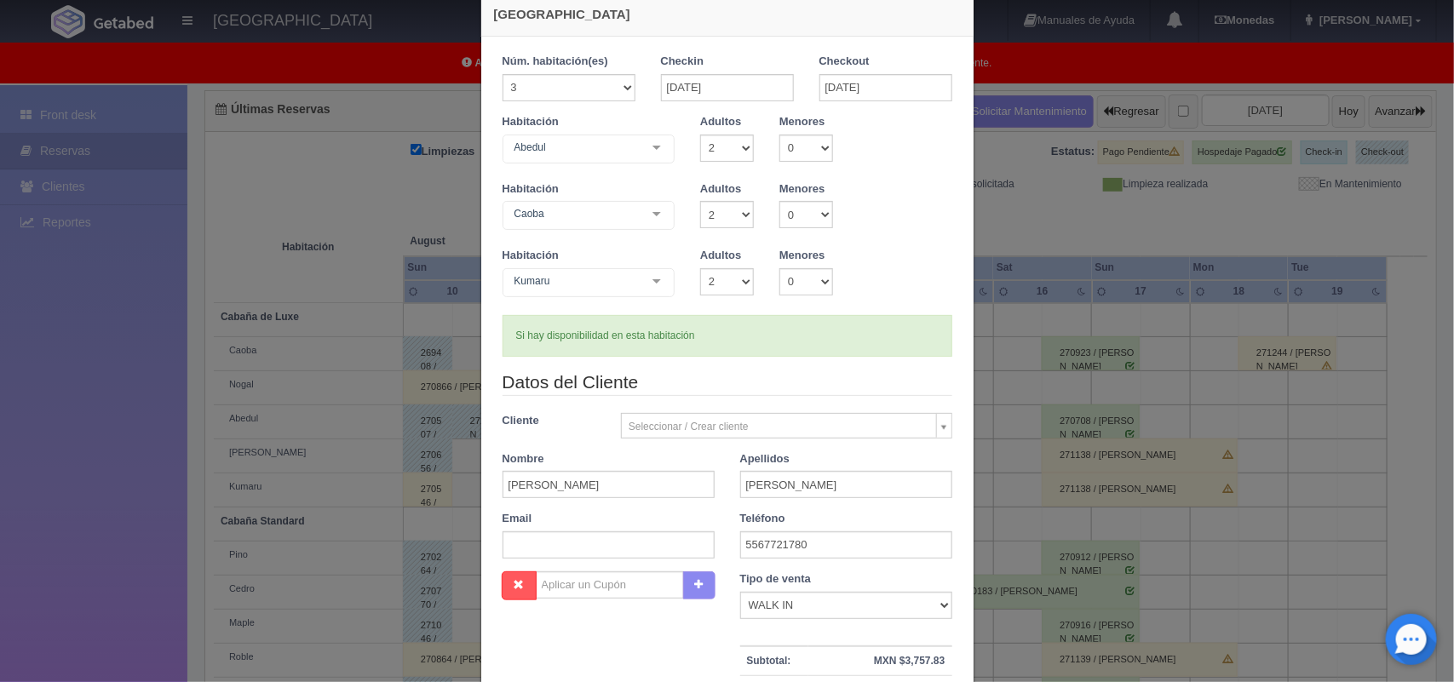
click at [951, 664] on div "Tipo de venta Correo Electronico Interna - BE Llamada OTA Externa Otro WALK IN …" at bounding box center [846, 688] width 238 height 235
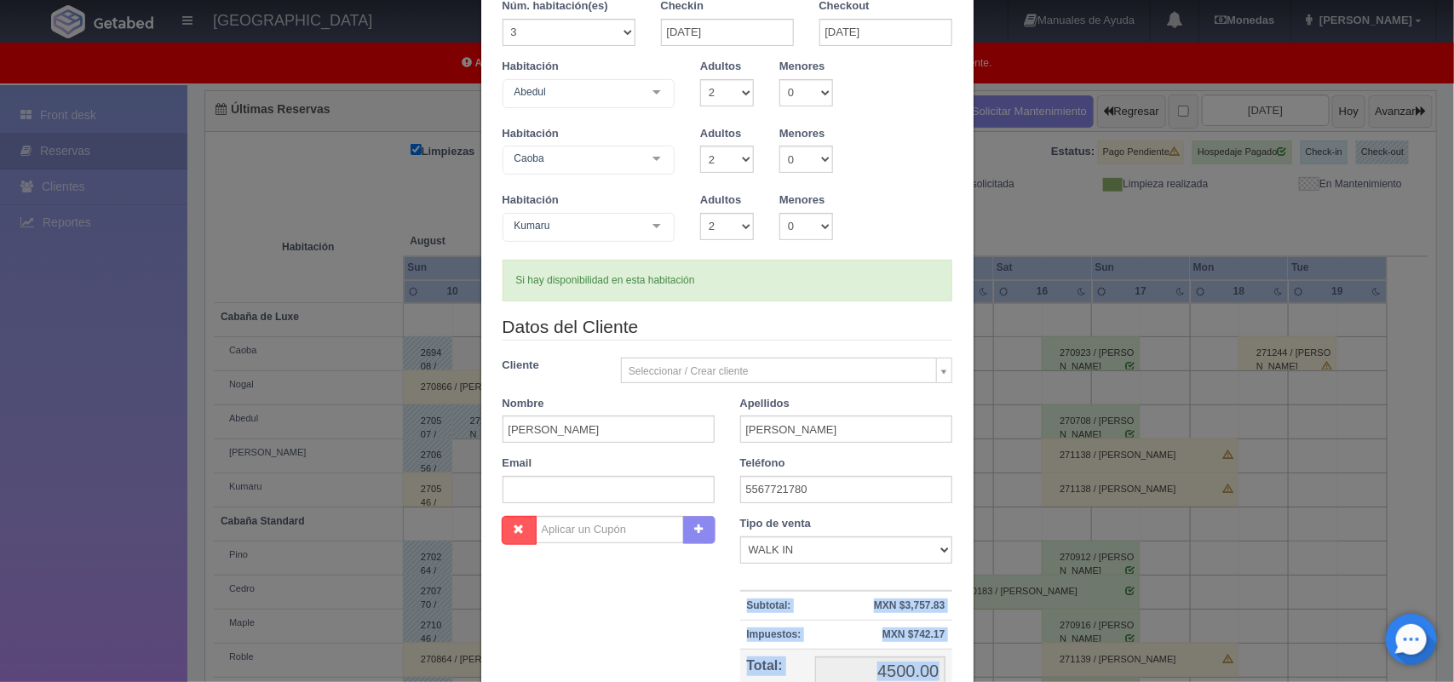
click at [951, 664] on div "Tipo de venta Correo Electronico Interna - BE Llamada OTA Externa Otro WALK IN …" at bounding box center [846, 633] width 238 height 235
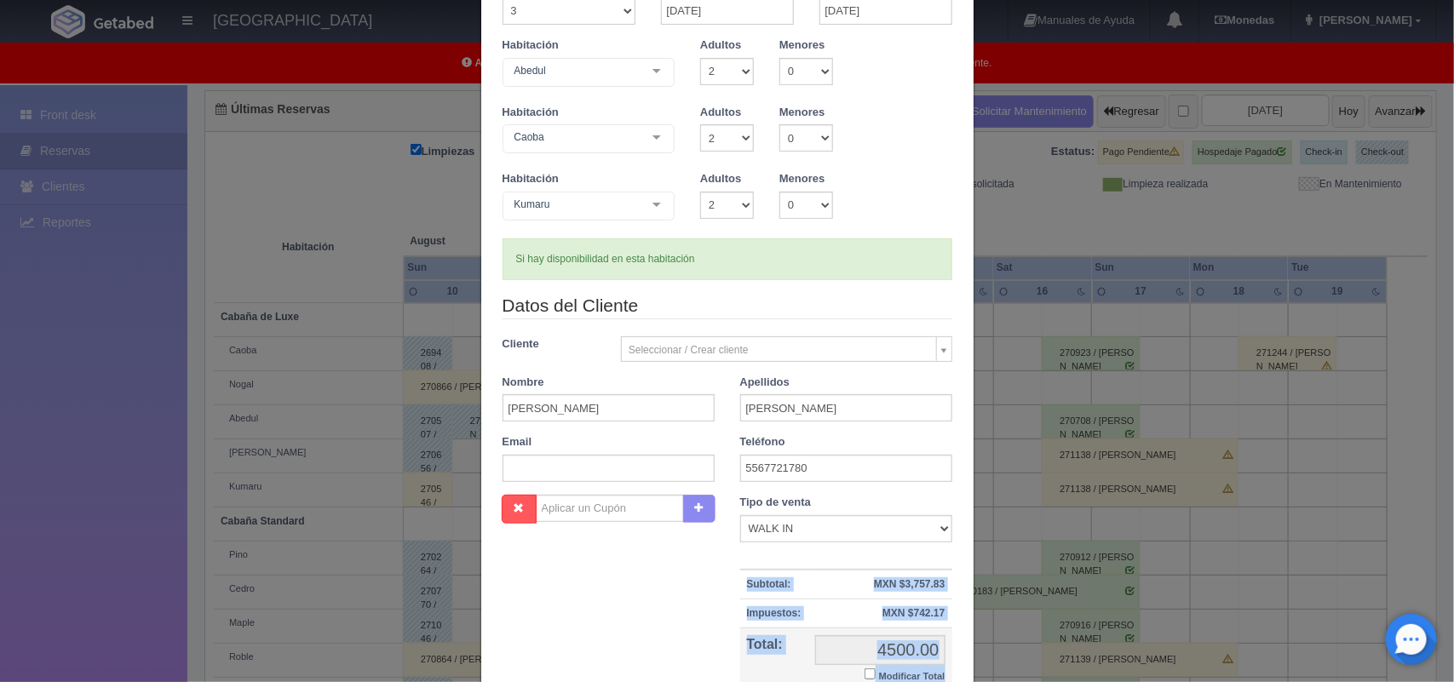
click at [951, 664] on div "Tipo de venta Correo Electronico Interna - BE Llamada OTA Externa Otro WALK IN …" at bounding box center [846, 612] width 238 height 235
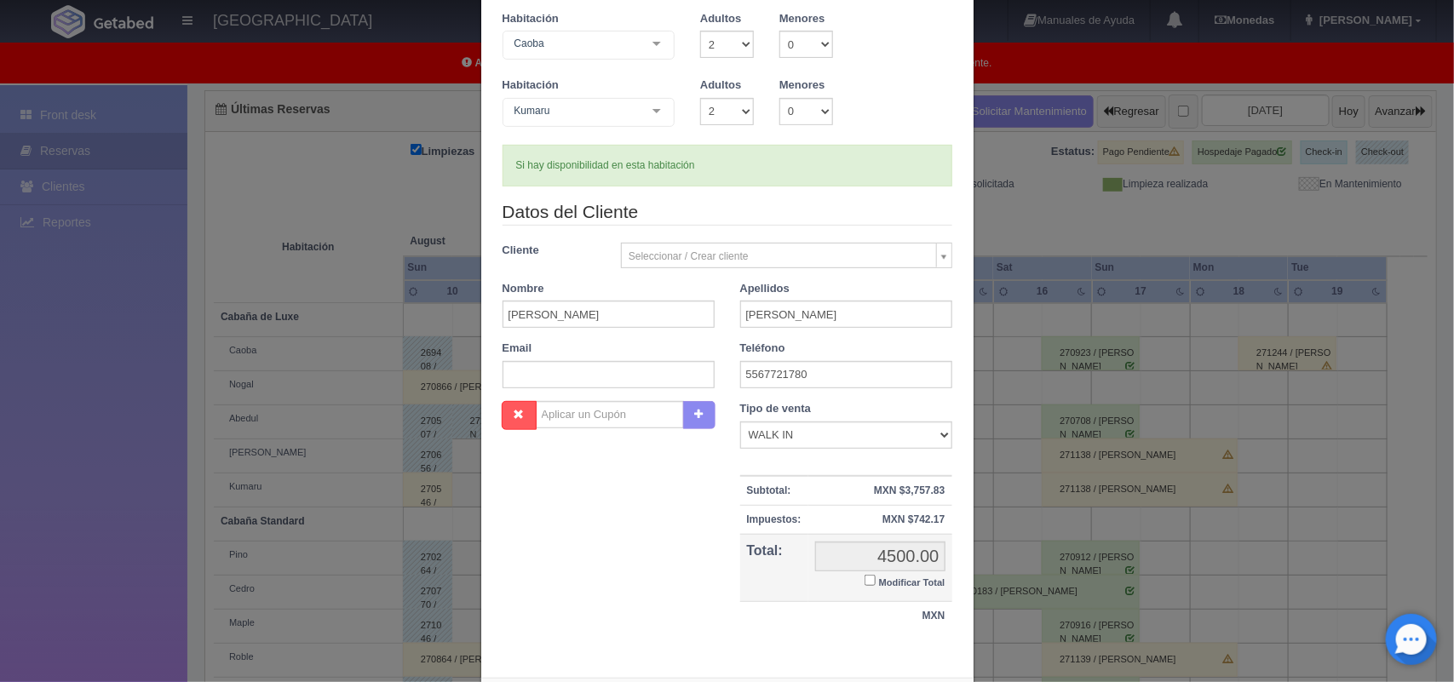
click at [951, 665] on div "Nueva Reserva 1 Núm. habitación(es) 1 2 3 4 5 6 7 8 9 10 11 12 13 14 15 16 17 1…" at bounding box center [727, 281] width 494 height 920
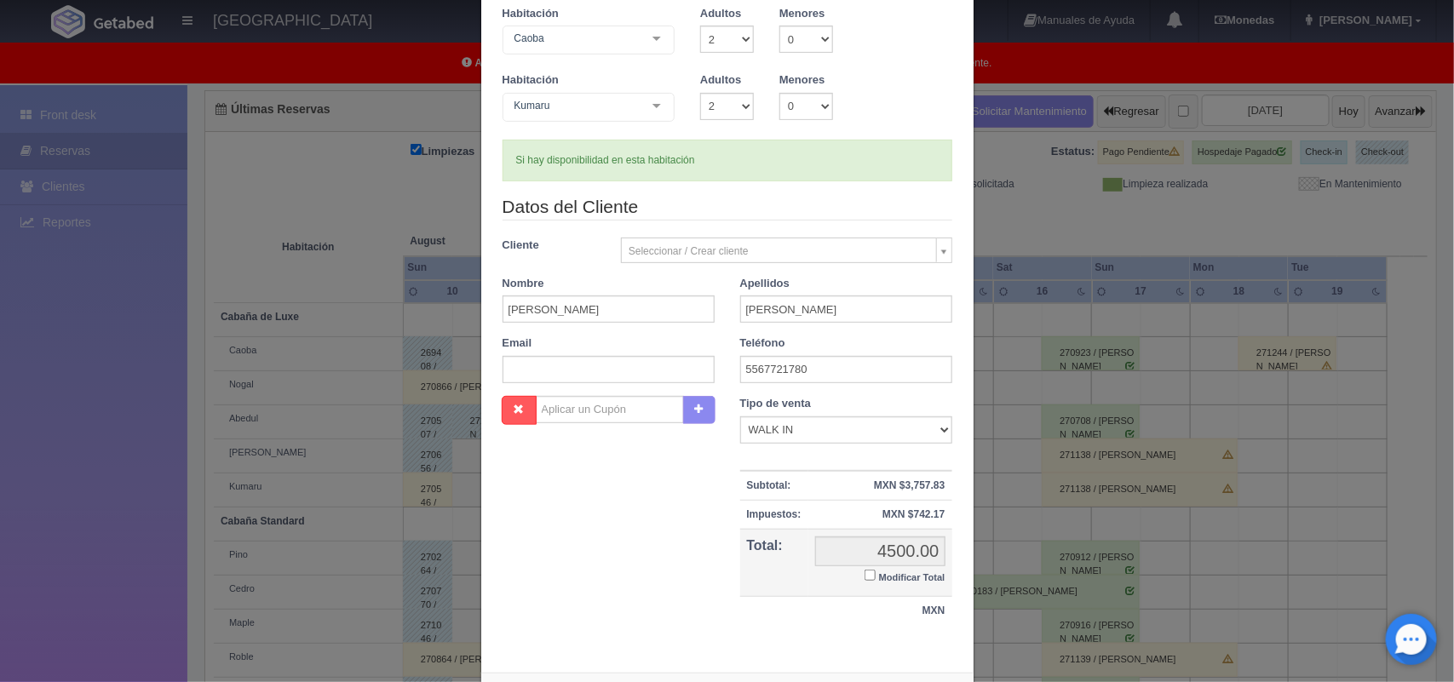
click at [907, 580] on small "Modificar Total" at bounding box center [912, 577] width 66 height 10
click at [876, 580] on input "Modificar Total" at bounding box center [869, 575] width 11 height 11
checkbox input "true"
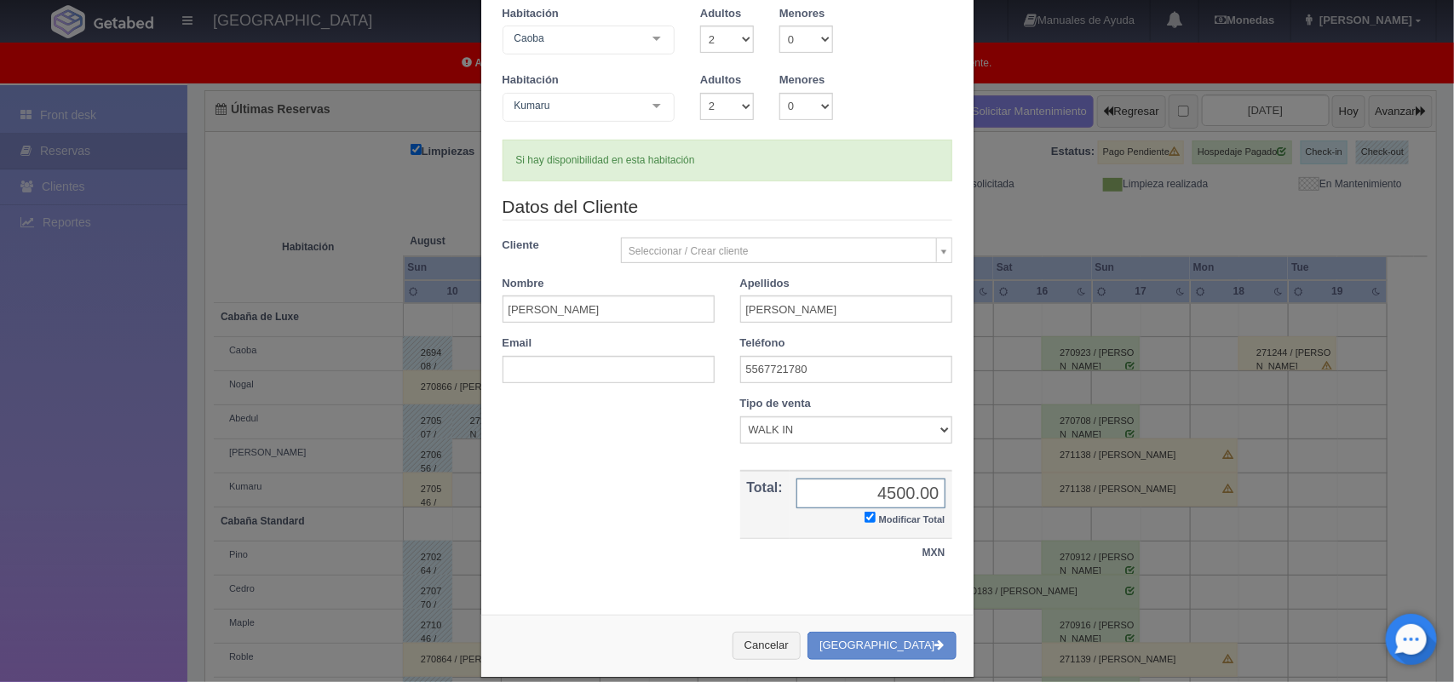
click at [927, 500] on input "4500.00" at bounding box center [870, 494] width 149 height 30
type input "4"
type input "4,200.00"
click at [921, 649] on button "[GEOGRAPHIC_DATA]" at bounding box center [881, 646] width 148 height 28
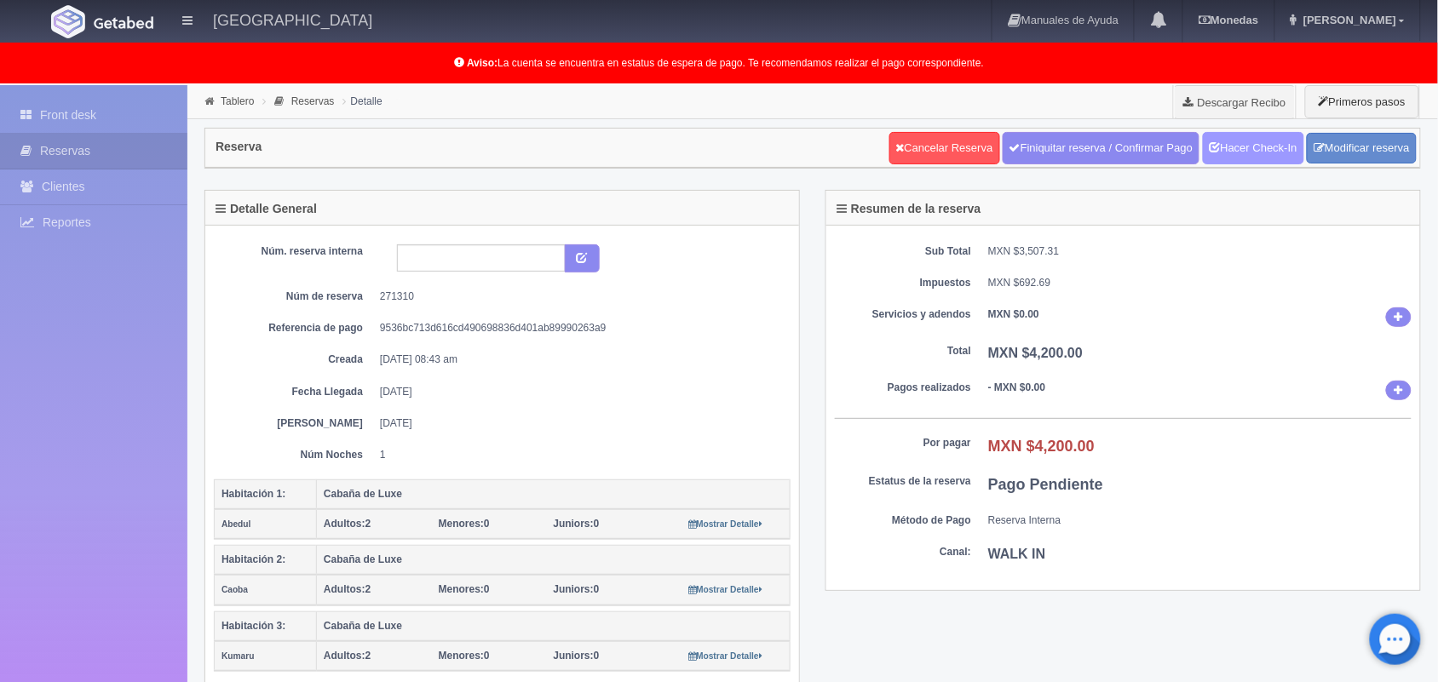
click at [1254, 139] on link "Hacer Check-In" at bounding box center [1253, 148] width 101 height 32
